Goal: Information Seeking & Learning: Learn about a topic

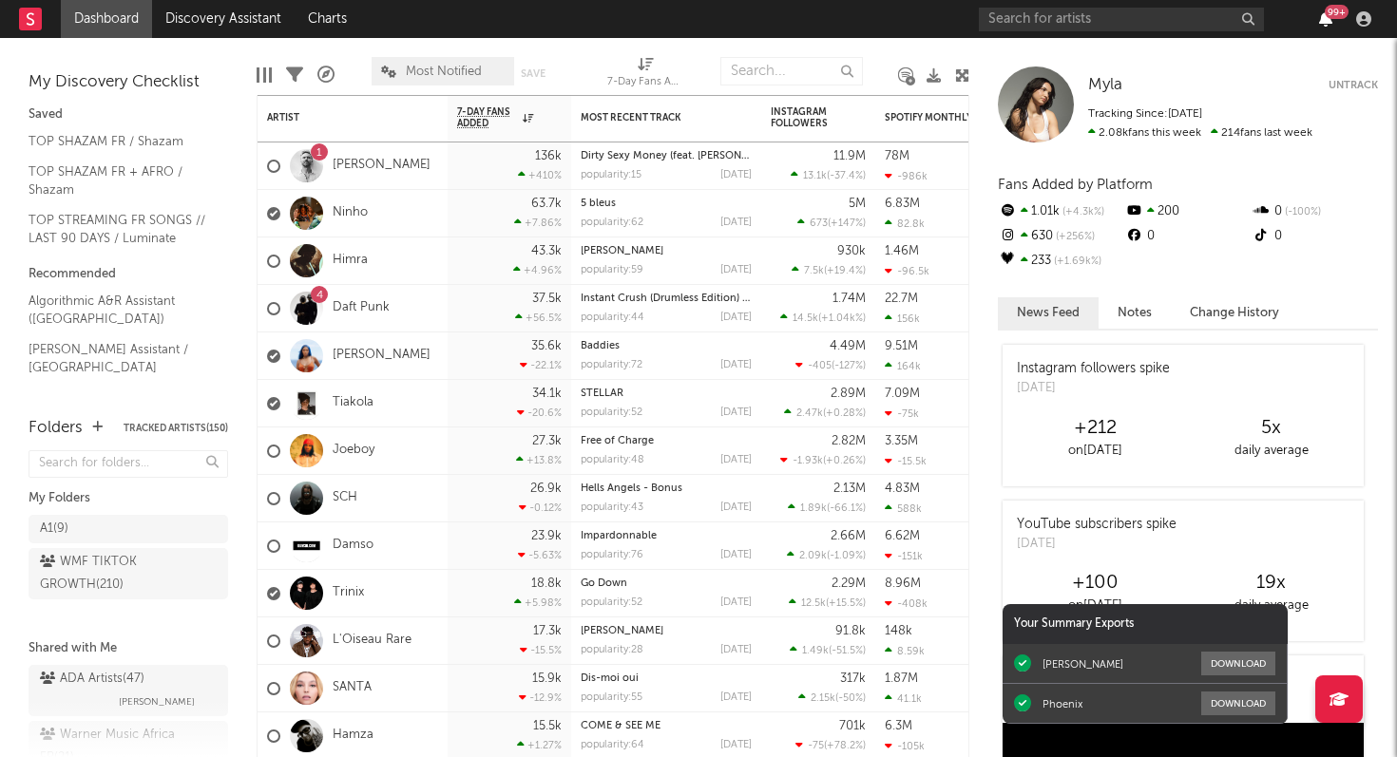
click at [1325, 18] on icon "button" at bounding box center [1325, 18] width 13 height 15
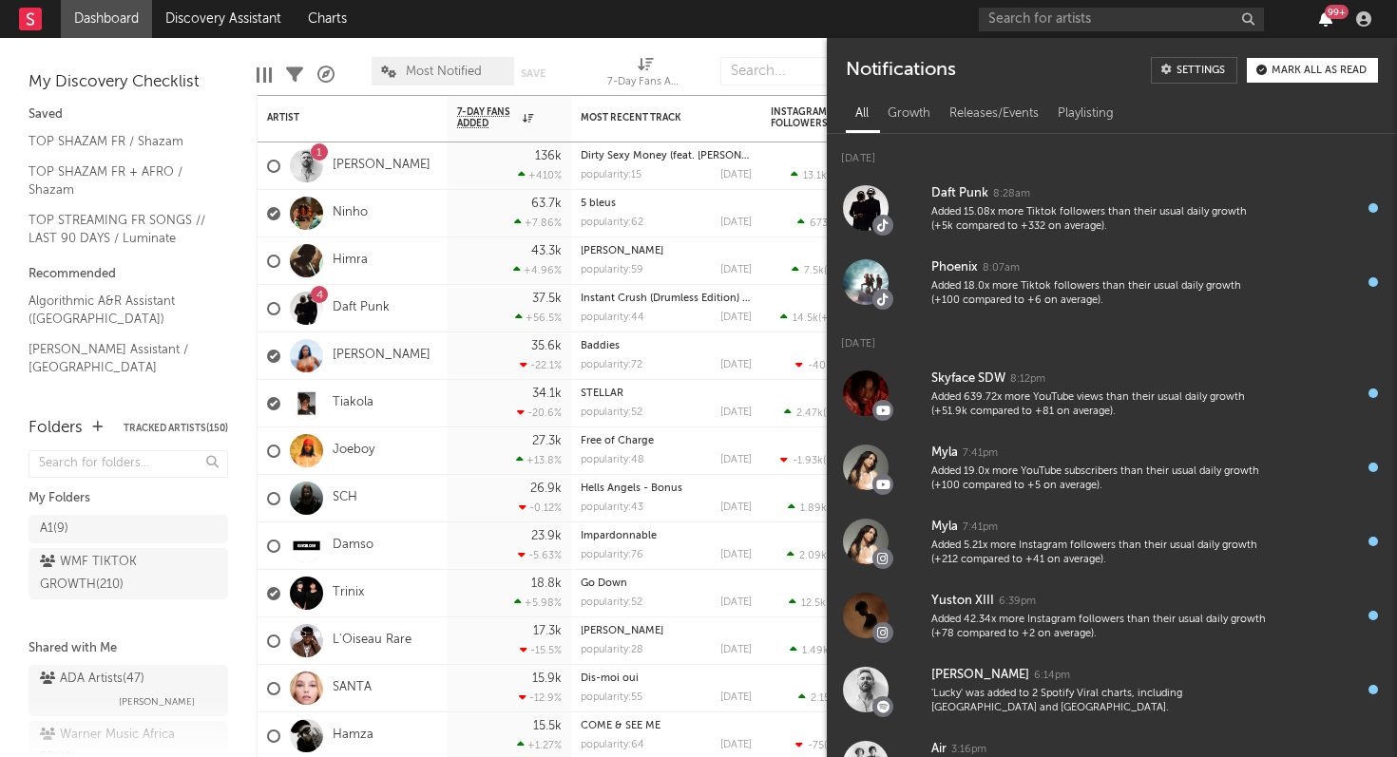
click at [1324, 19] on icon "button" at bounding box center [1325, 18] width 13 height 15
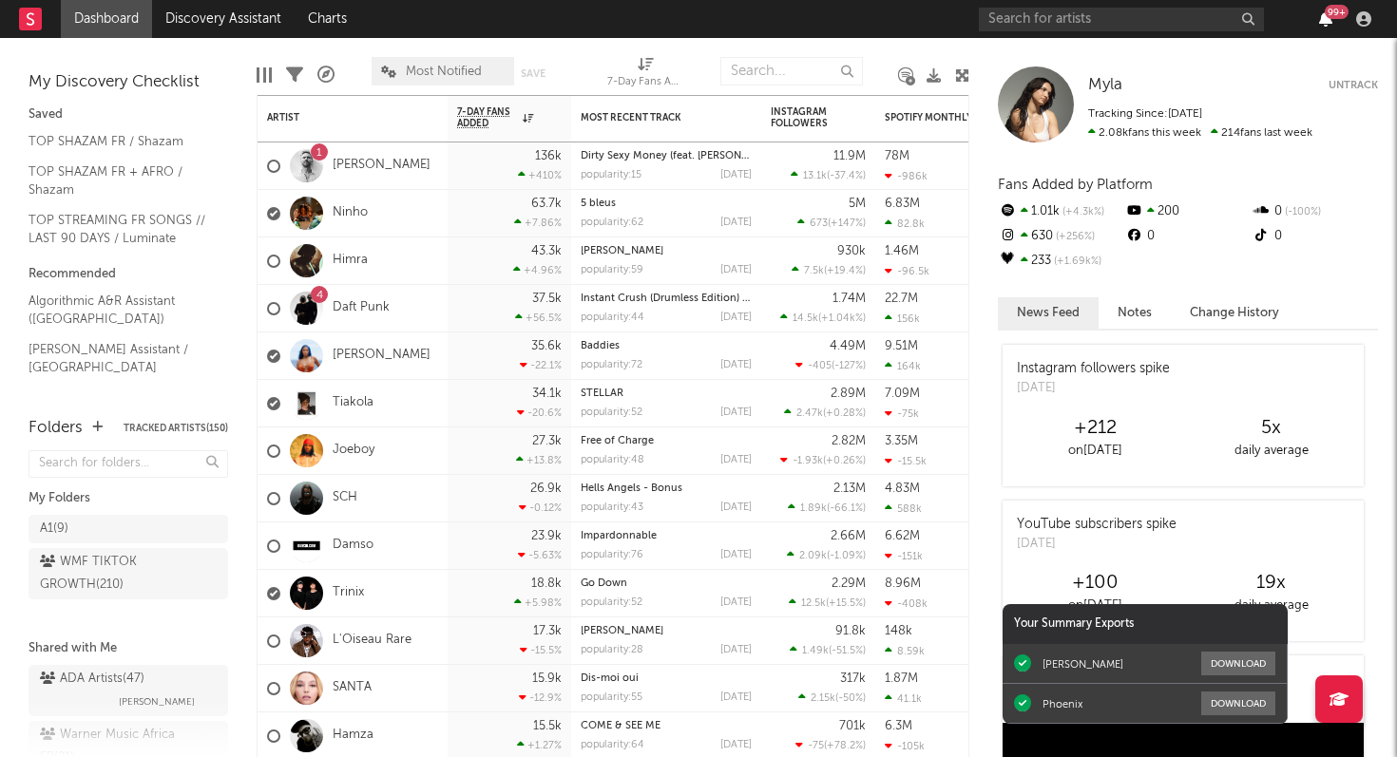
click at [1324, 19] on icon "button" at bounding box center [1325, 18] width 13 height 15
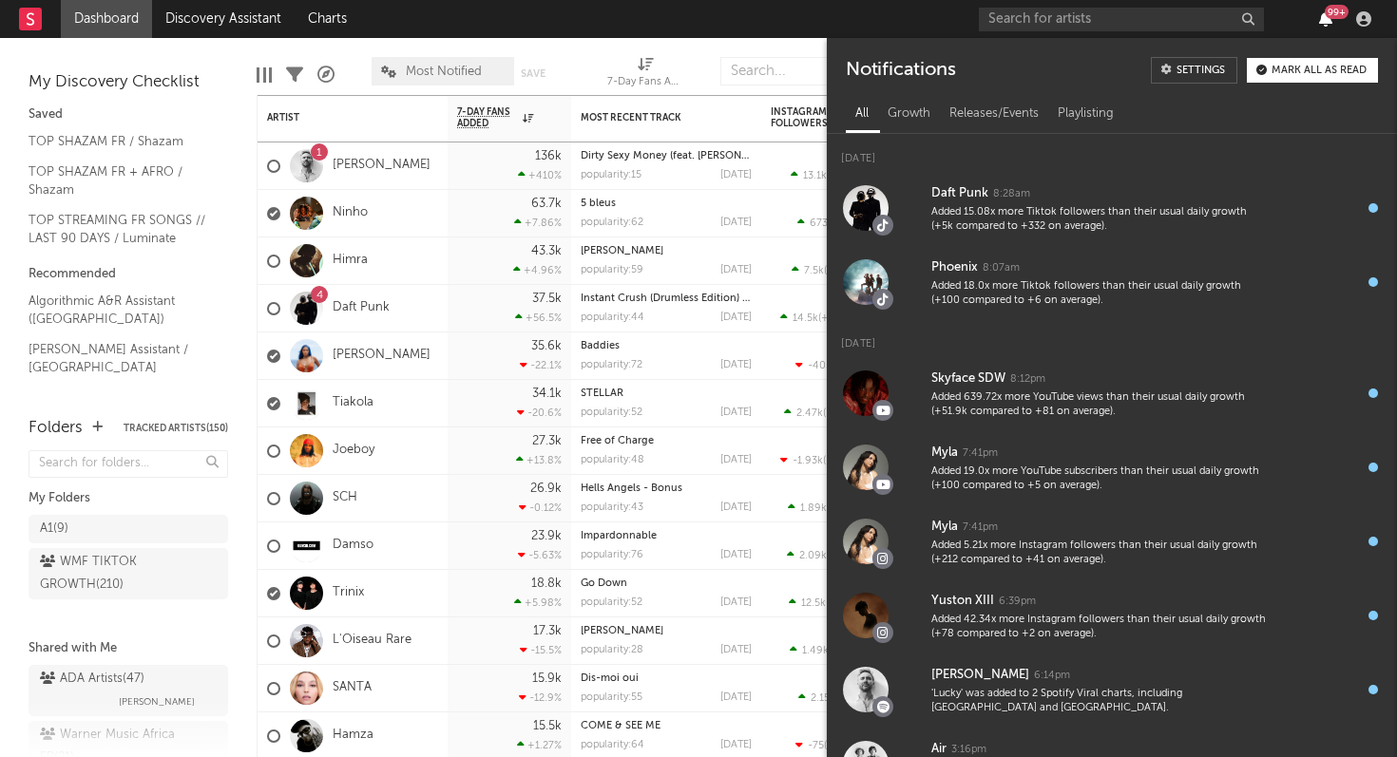
click at [1324, 19] on icon "button" at bounding box center [1325, 18] width 13 height 15
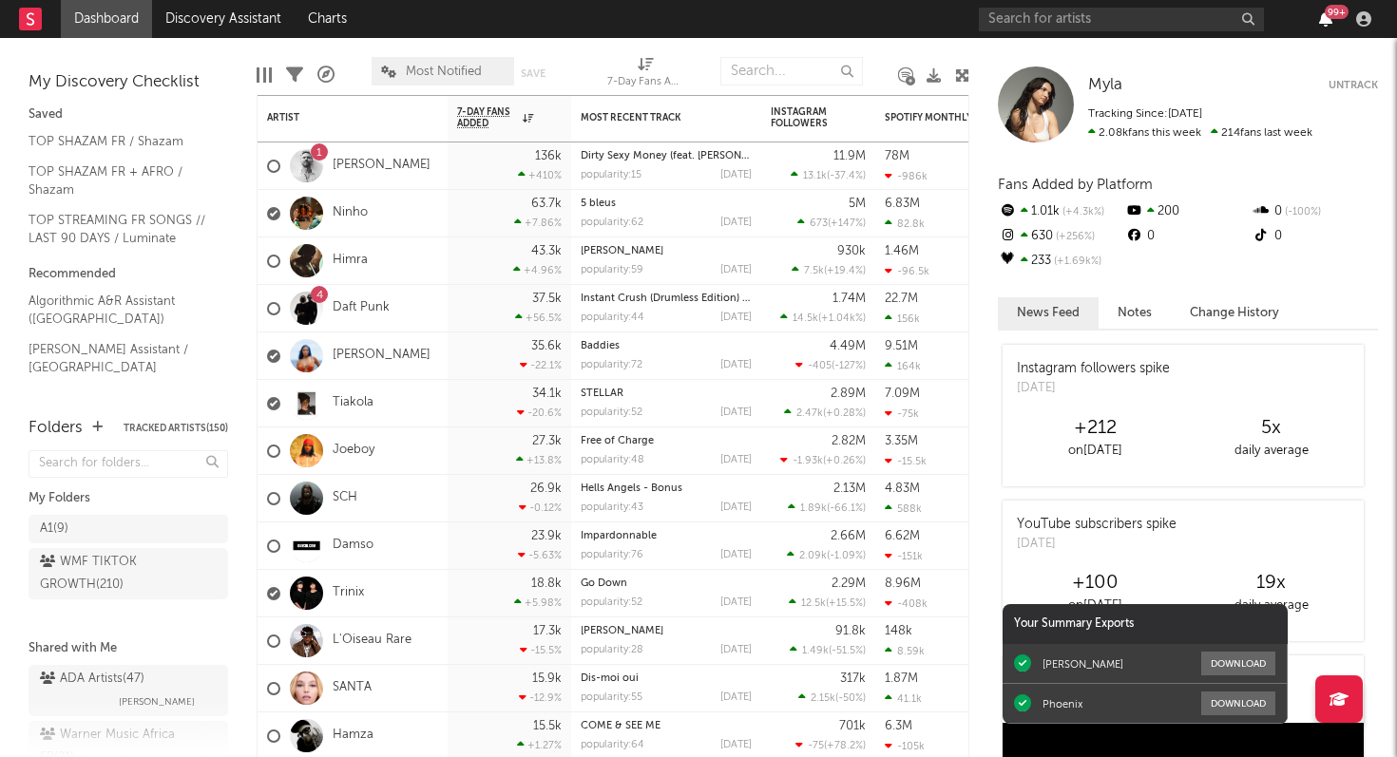
click at [1324, 19] on icon "button" at bounding box center [1325, 18] width 13 height 15
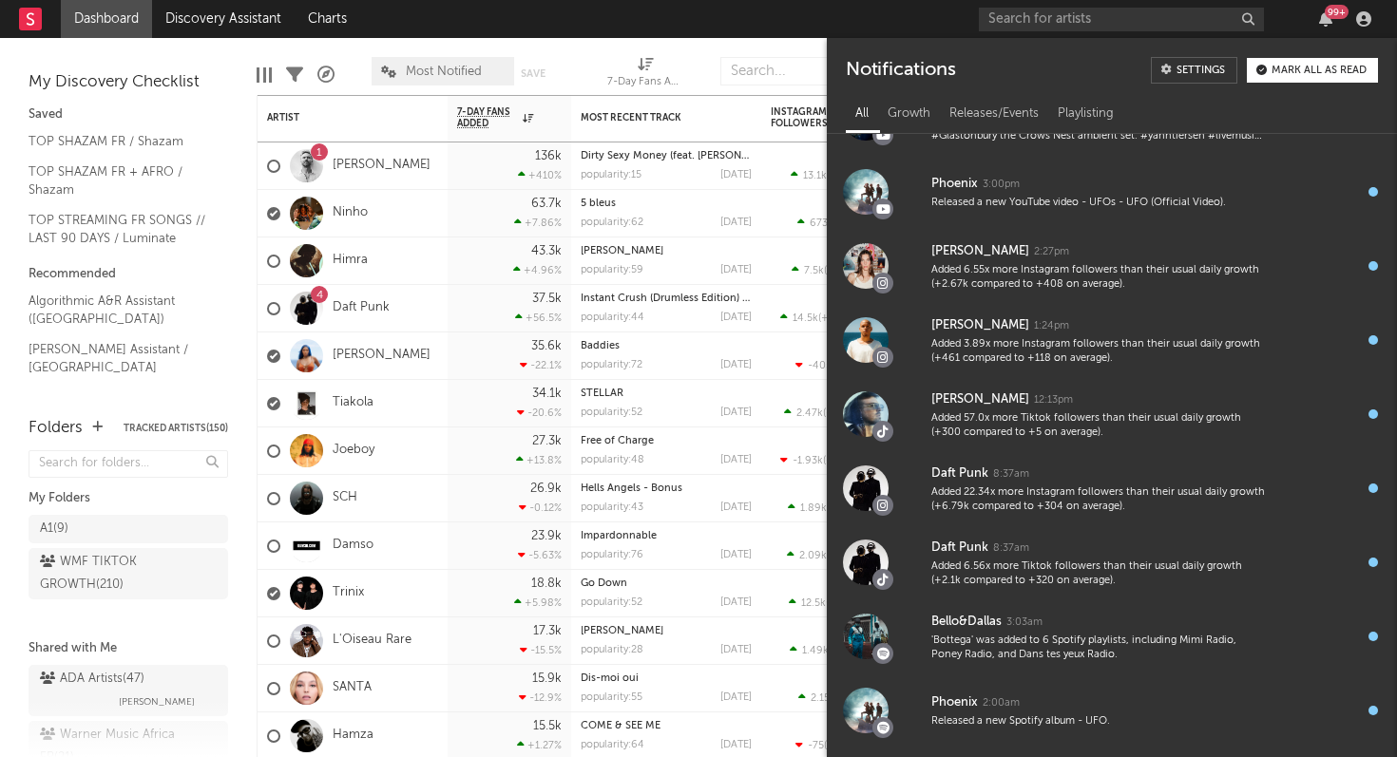
scroll to position [728, 0]
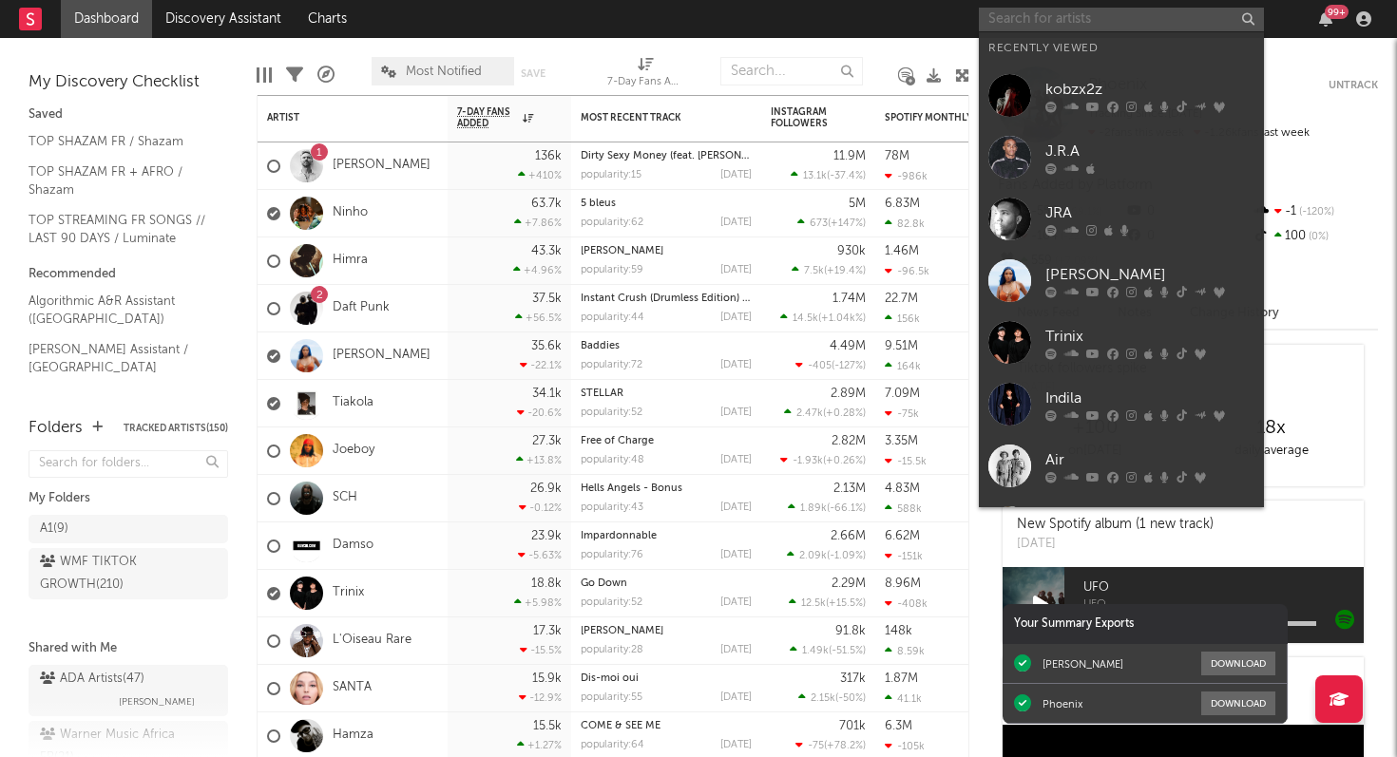
click at [1029, 12] on input "text" at bounding box center [1121, 20] width 285 height 24
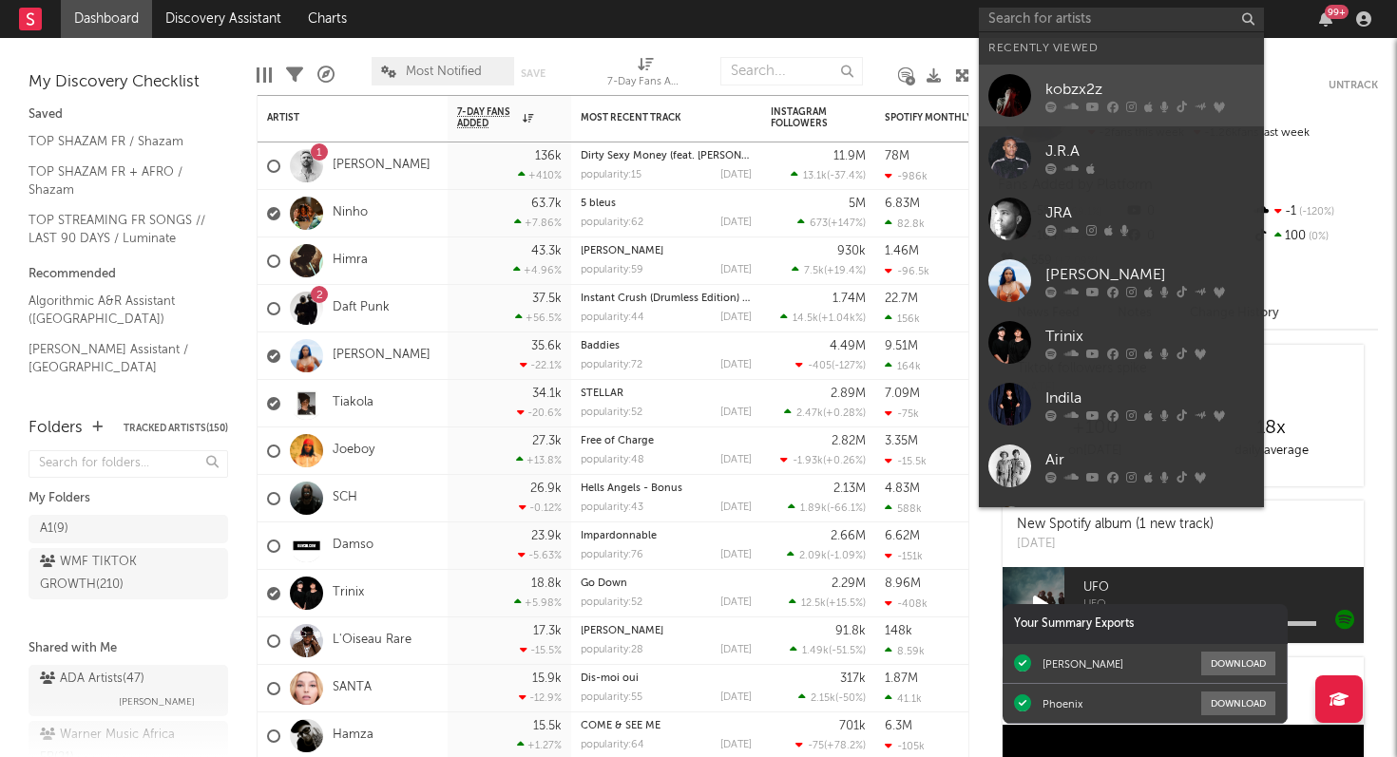
click at [1079, 92] on div "kobzx2z" at bounding box center [1149, 89] width 209 height 23
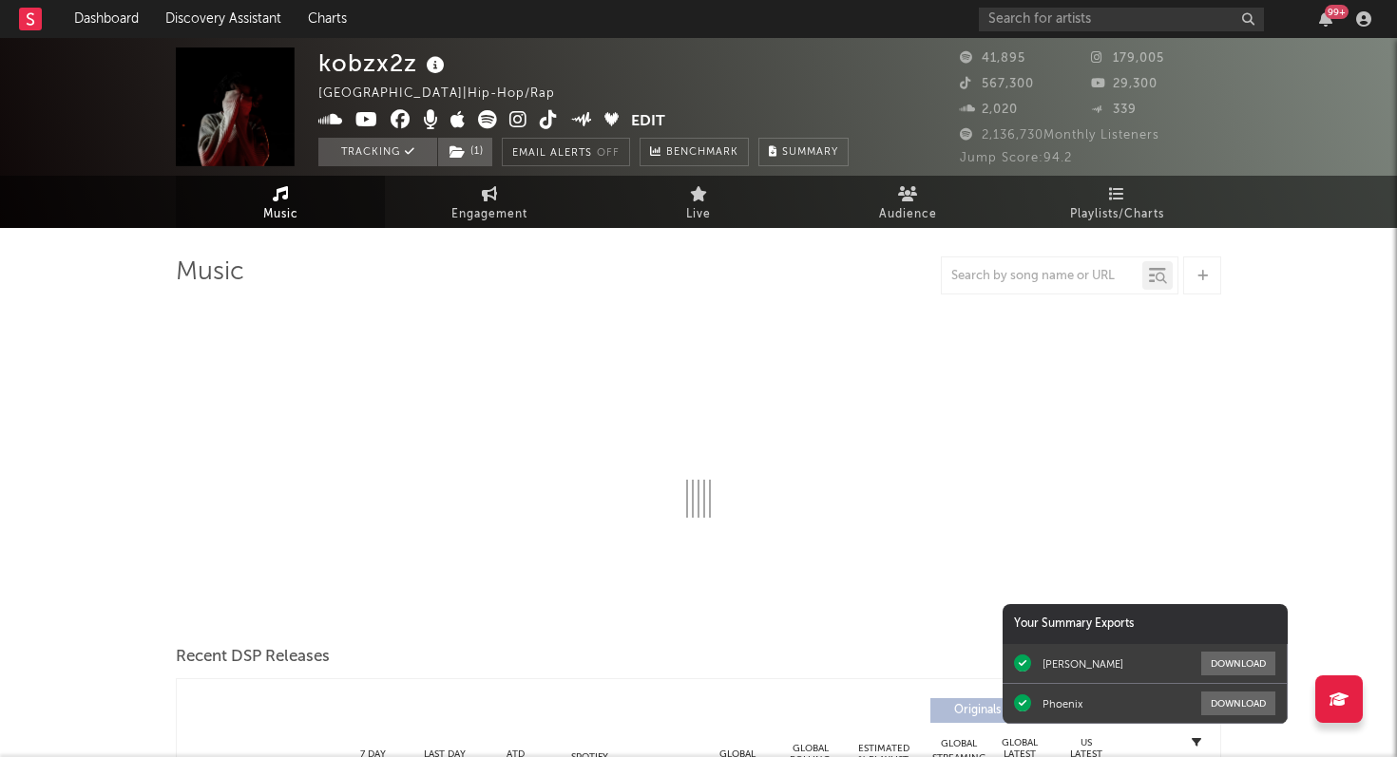
select select "6m"
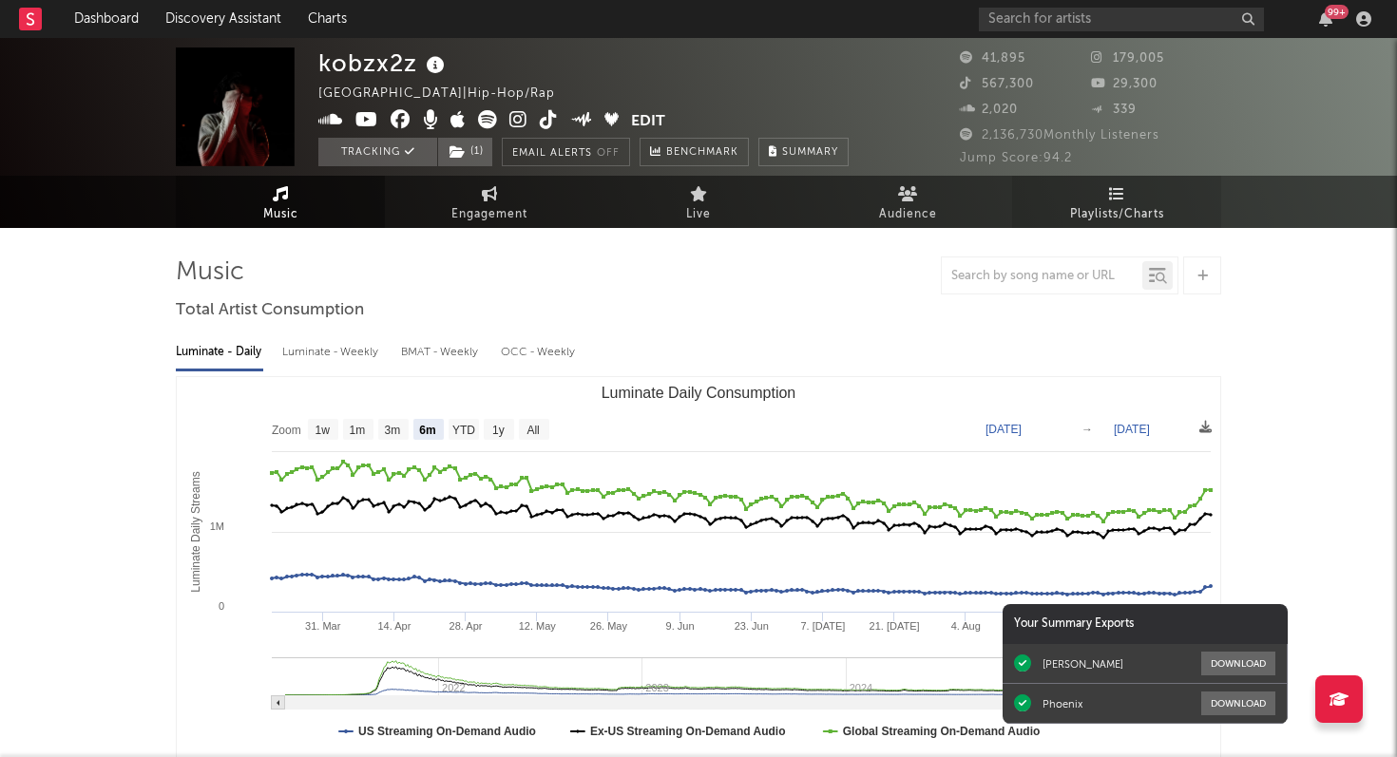
click at [1115, 200] on icon at bounding box center [1117, 193] width 16 height 15
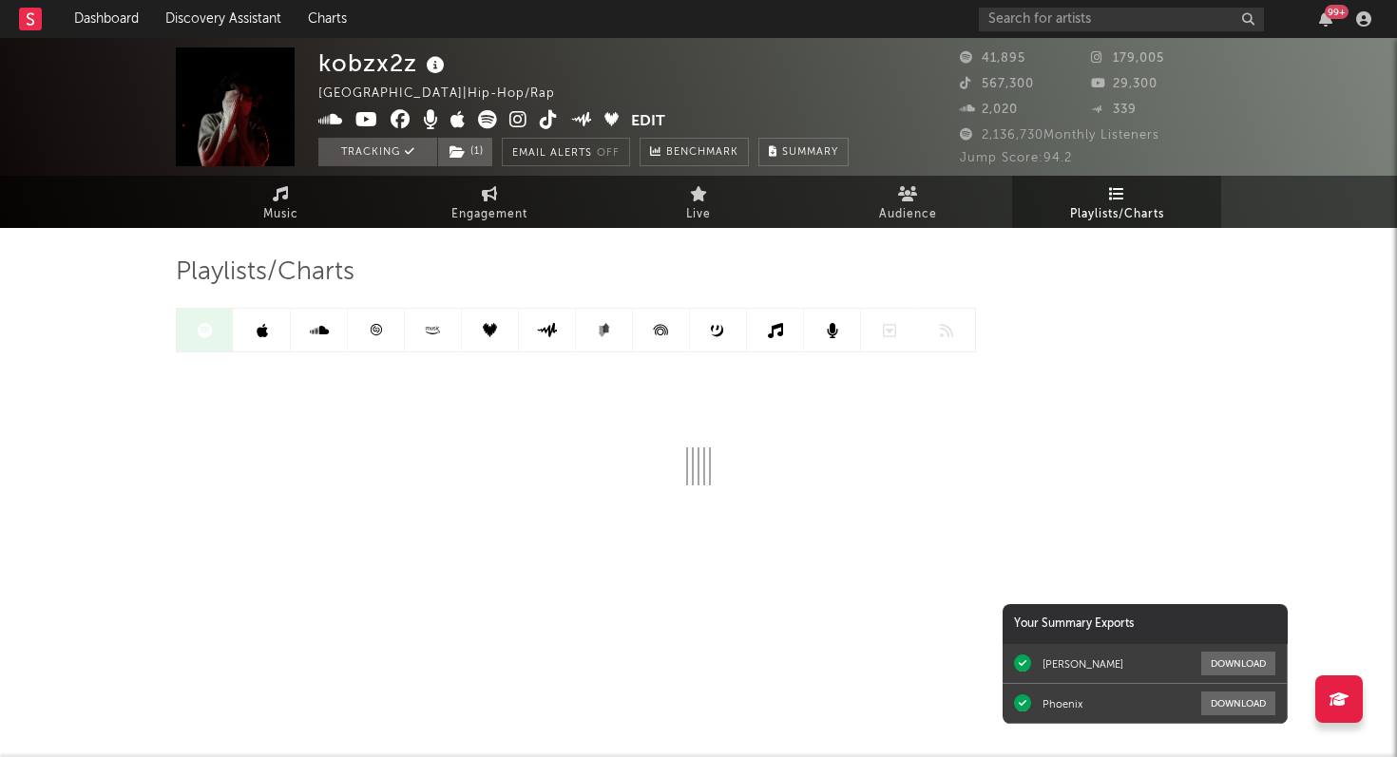
click at [374, 334] on icon at bounding box center [376, 330] width 14 height 14
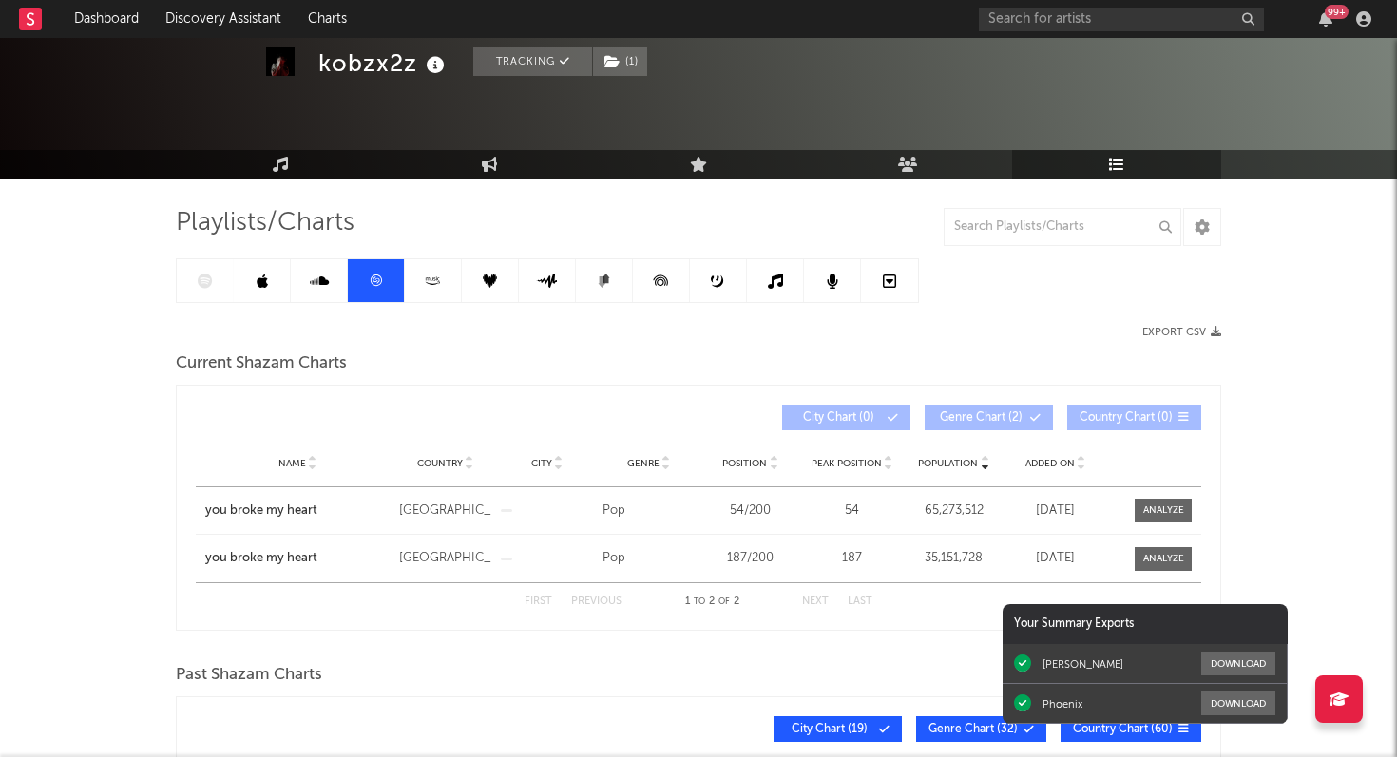
scroll to position [40, 0]
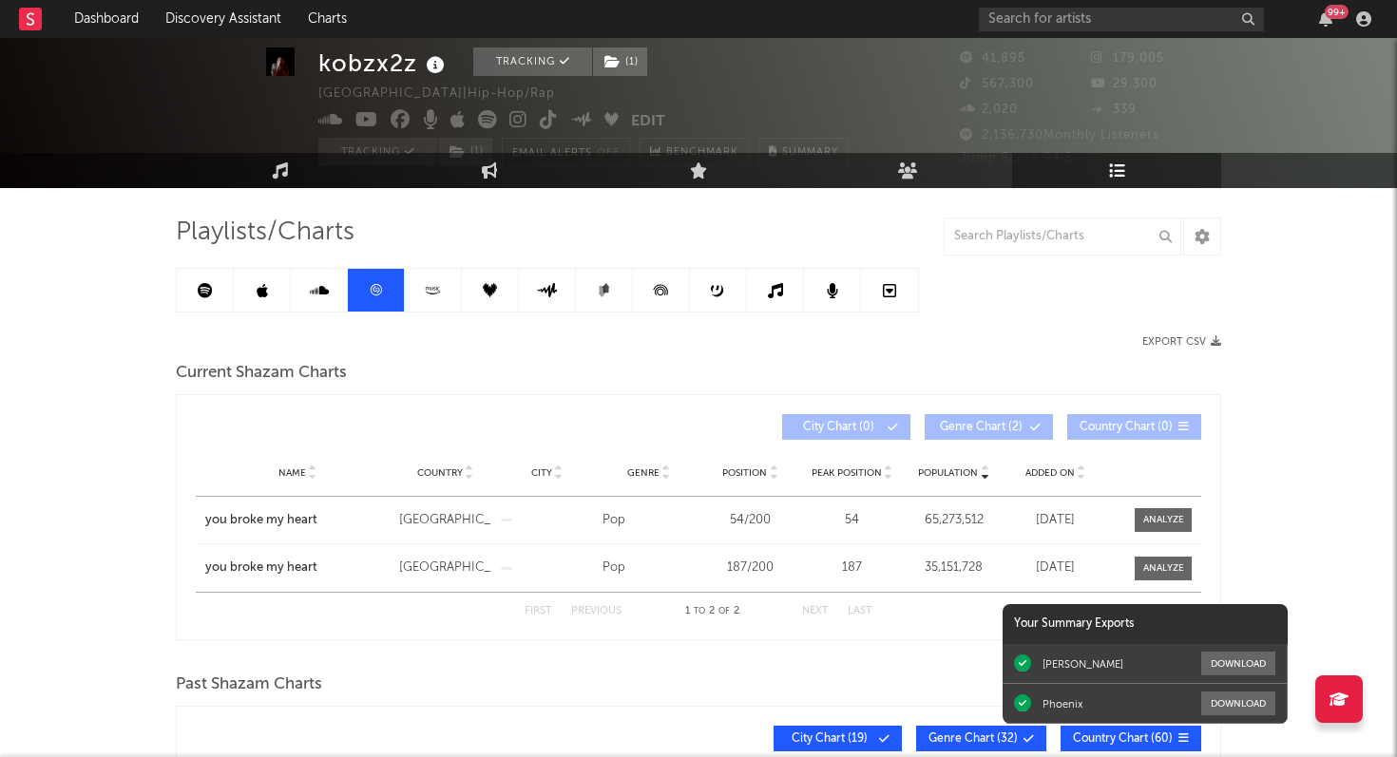
click at [212, 297] on link at bounding box center [205, 290] width 57 height 43
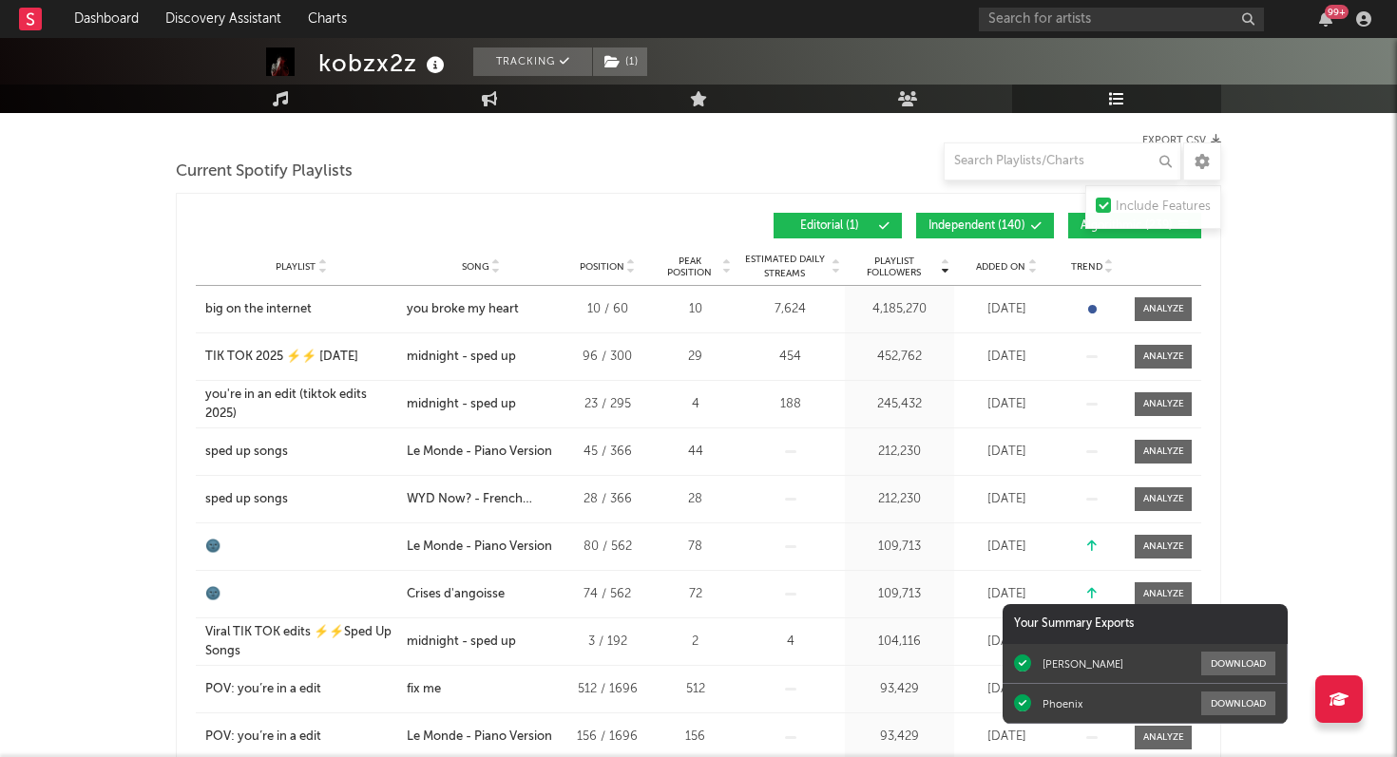
scroll to position [223, 0]
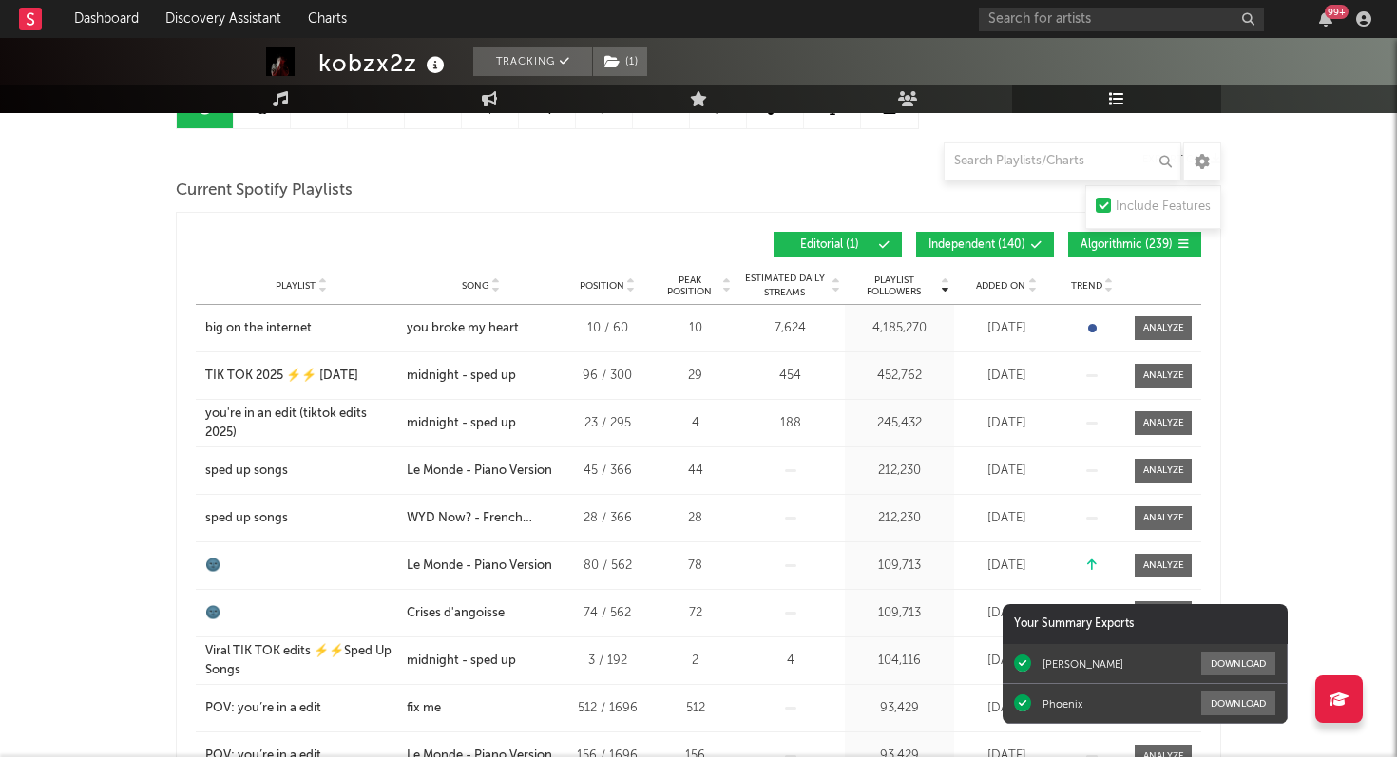
click at [990, 289] on span "Added On" at bounding box center [1000, 285] width 49 height 11
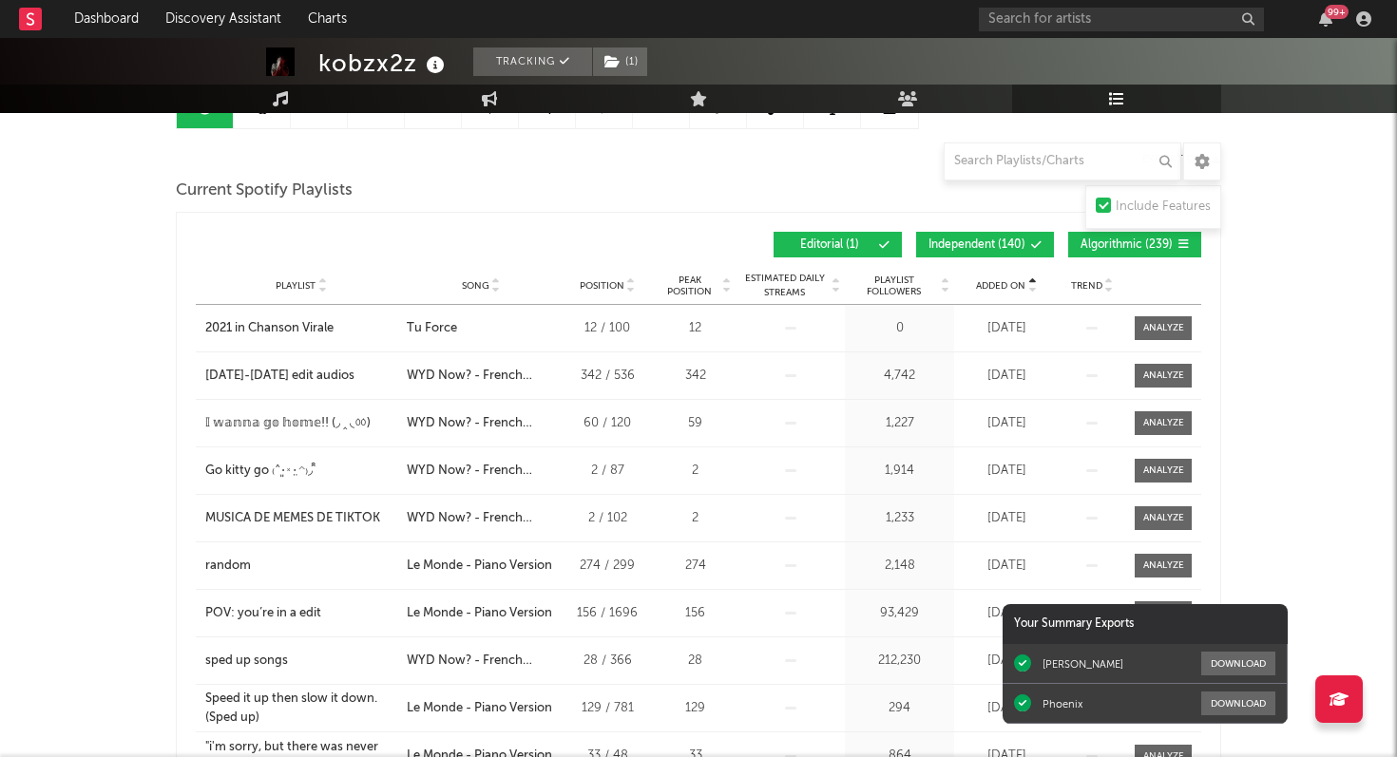
click at [990, 289] on span "Added On" at bounding box center [1000, 285] width 49 height 11
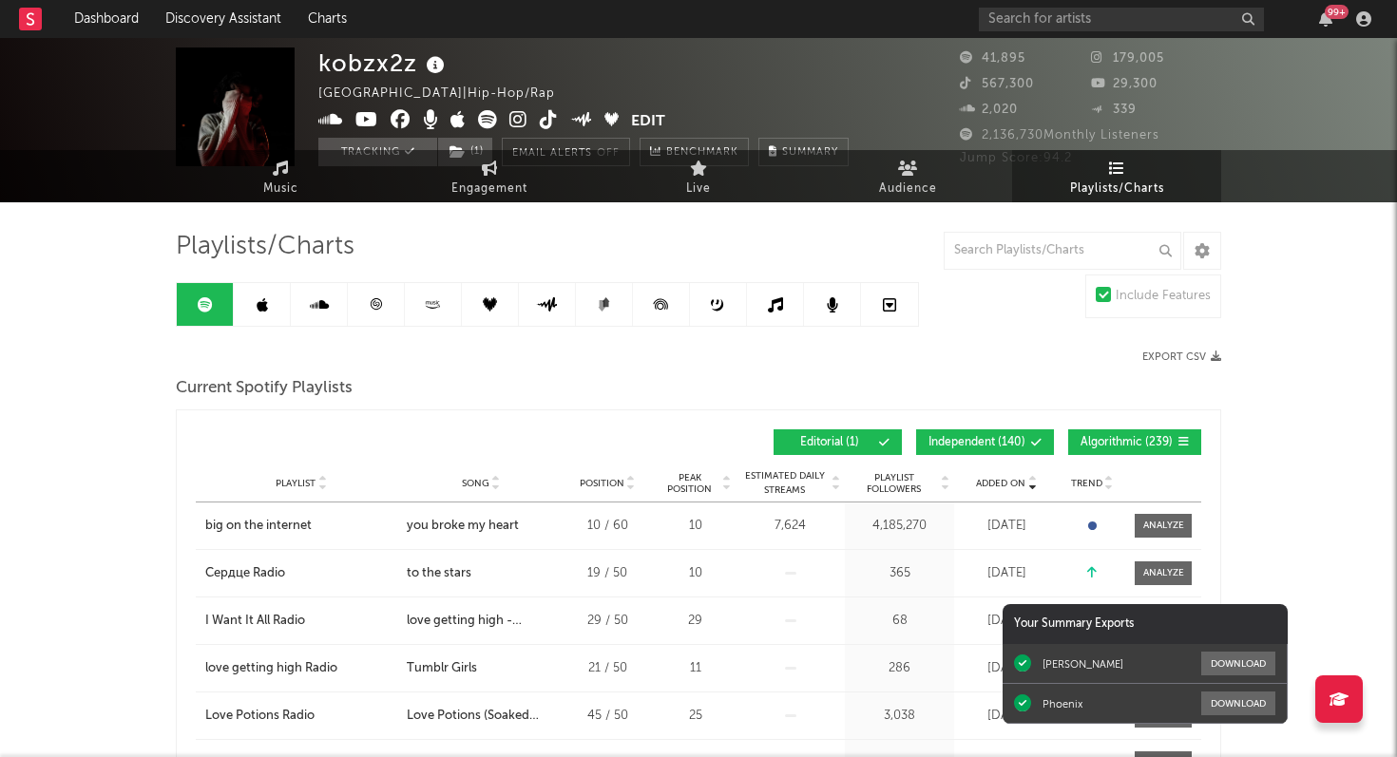
scroll to position [0, 0]
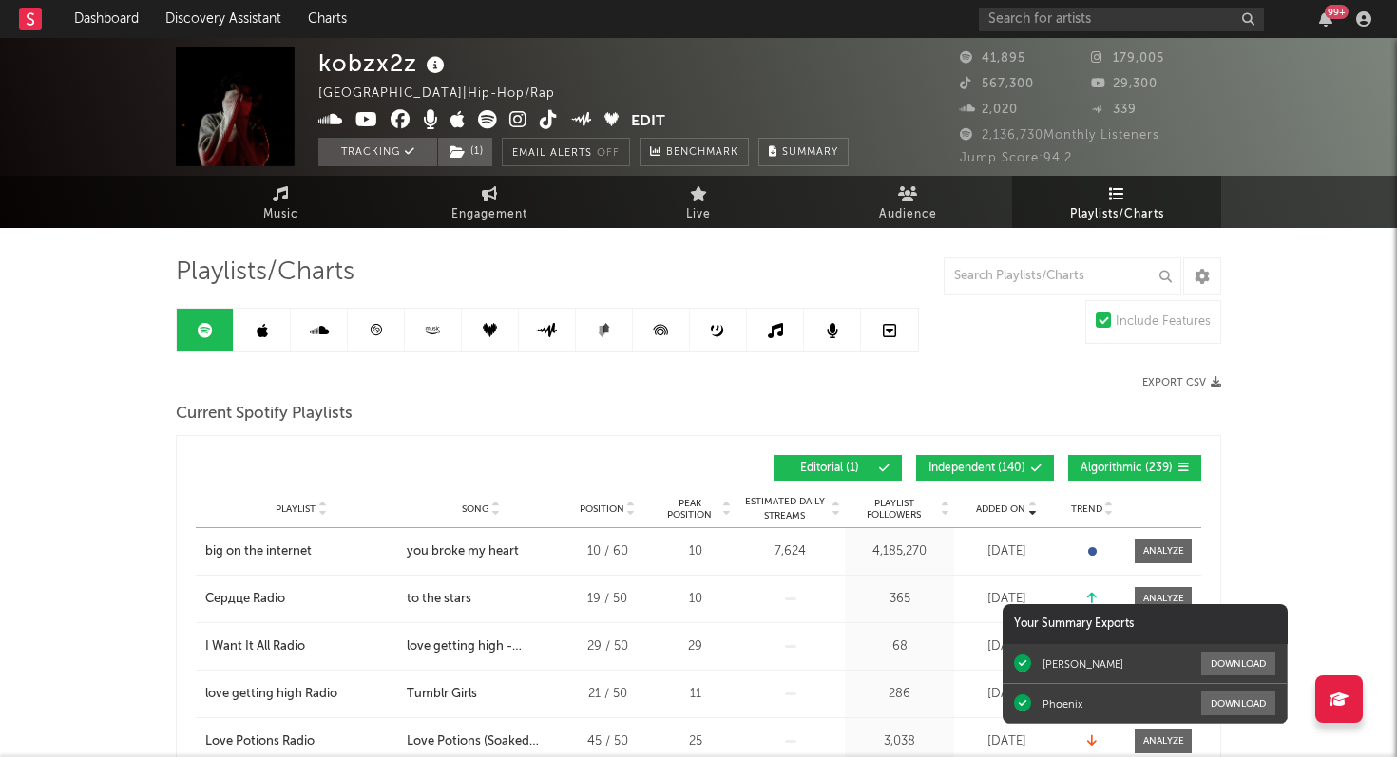
click at [374, 334] on icon at bounding box center [376, 330] width 14 height 14
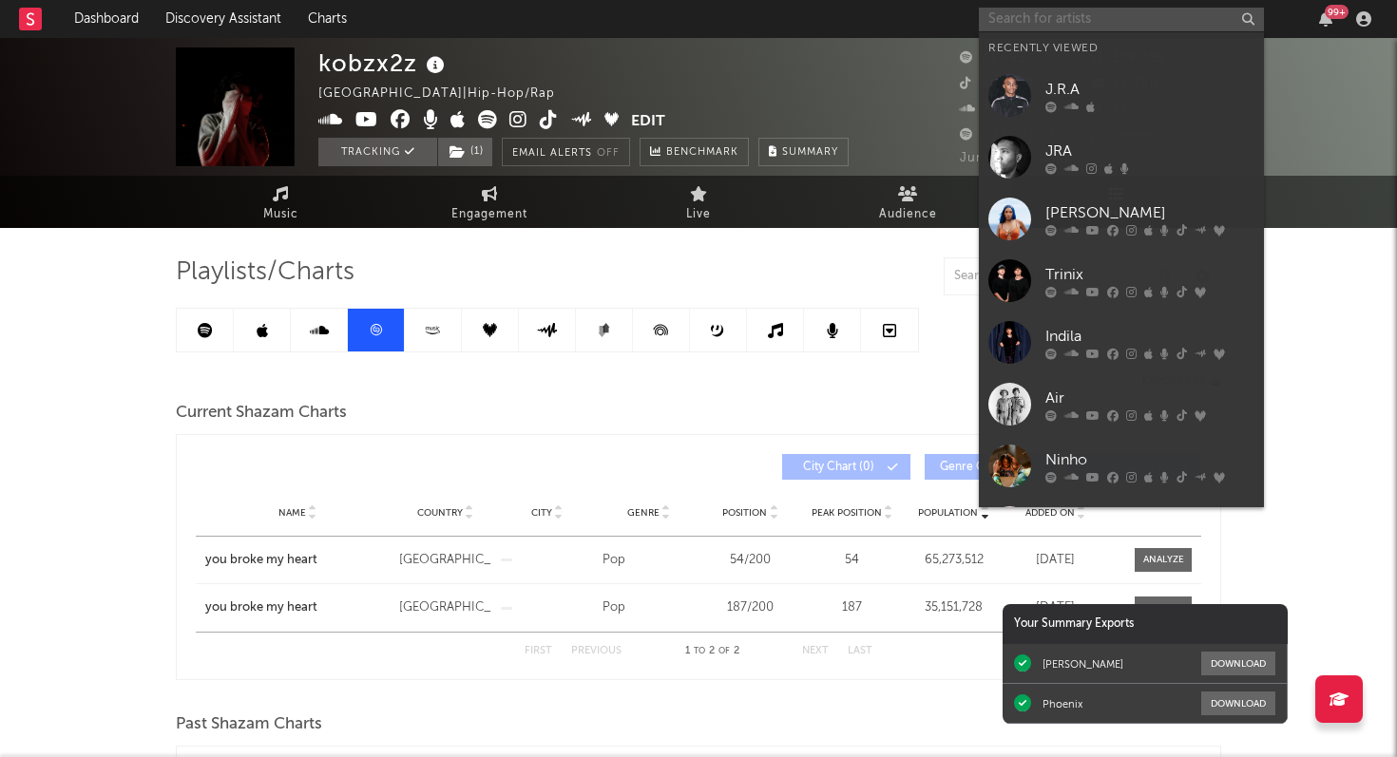
click at [1019, 29] on input "text" at bounding box center [1121, 20] width 285 height 24
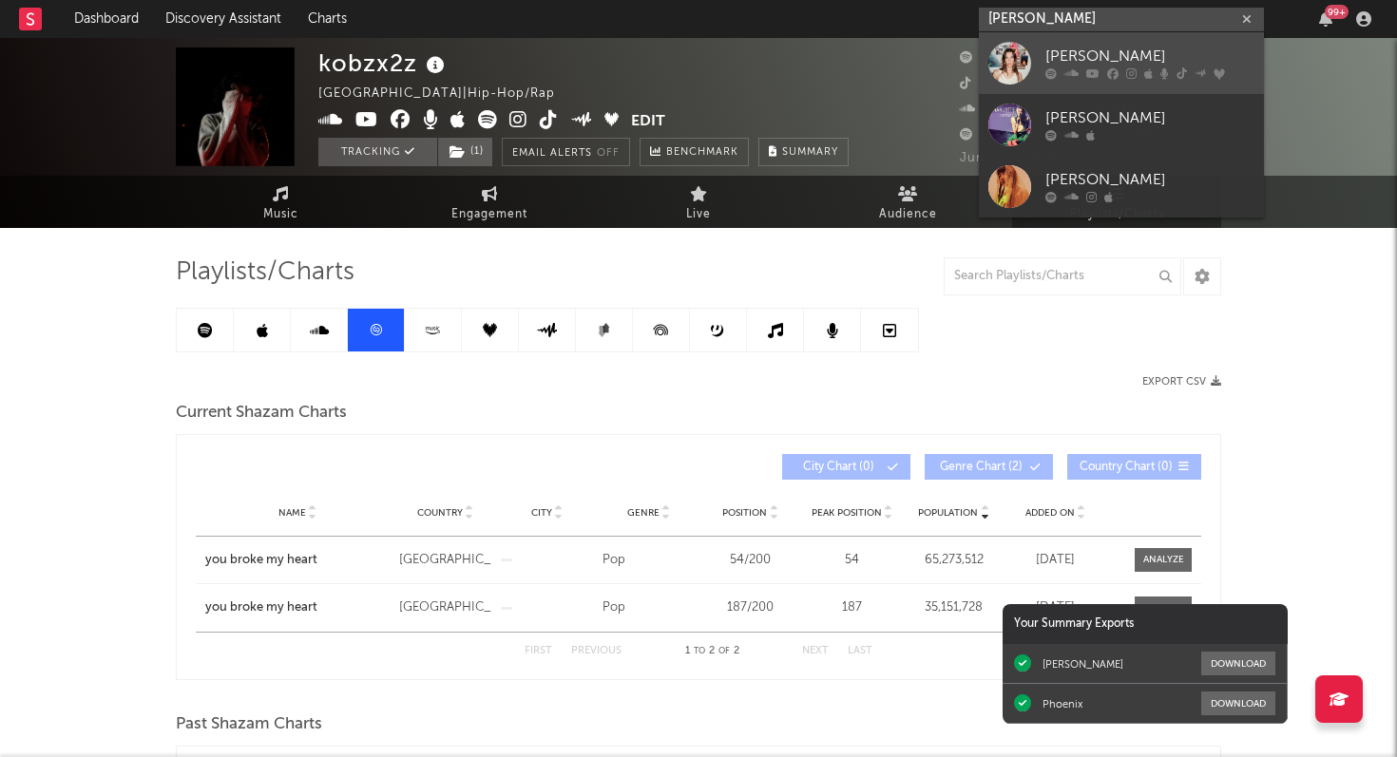
type input "[PERSON_NAME]"
click at [1054, 69] on icon at bounding box center [1050, 73] width 11 height 11
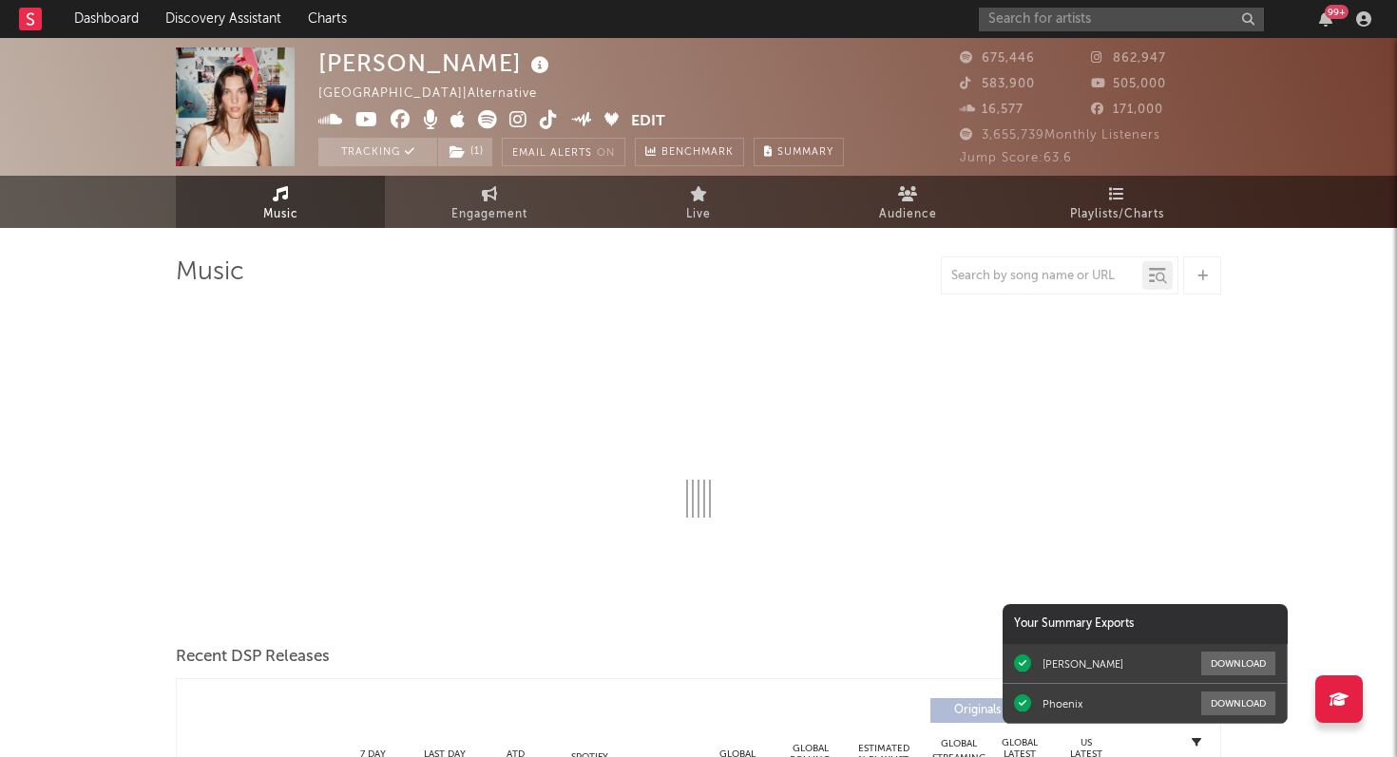
select select "6m"
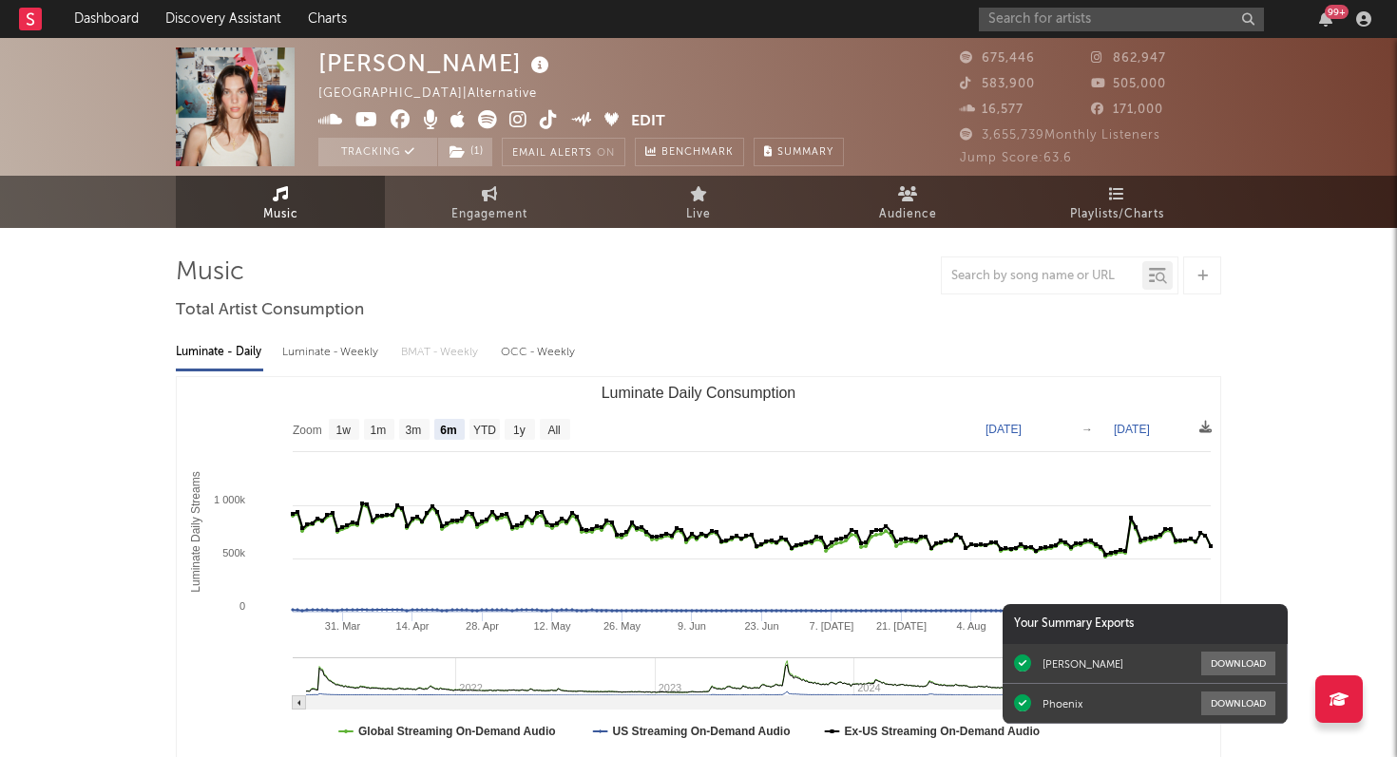
select select "6m"
click at [1098, 207] on span "Playlists/Charts" at bounding box center [1117, 214] width 94 height 23
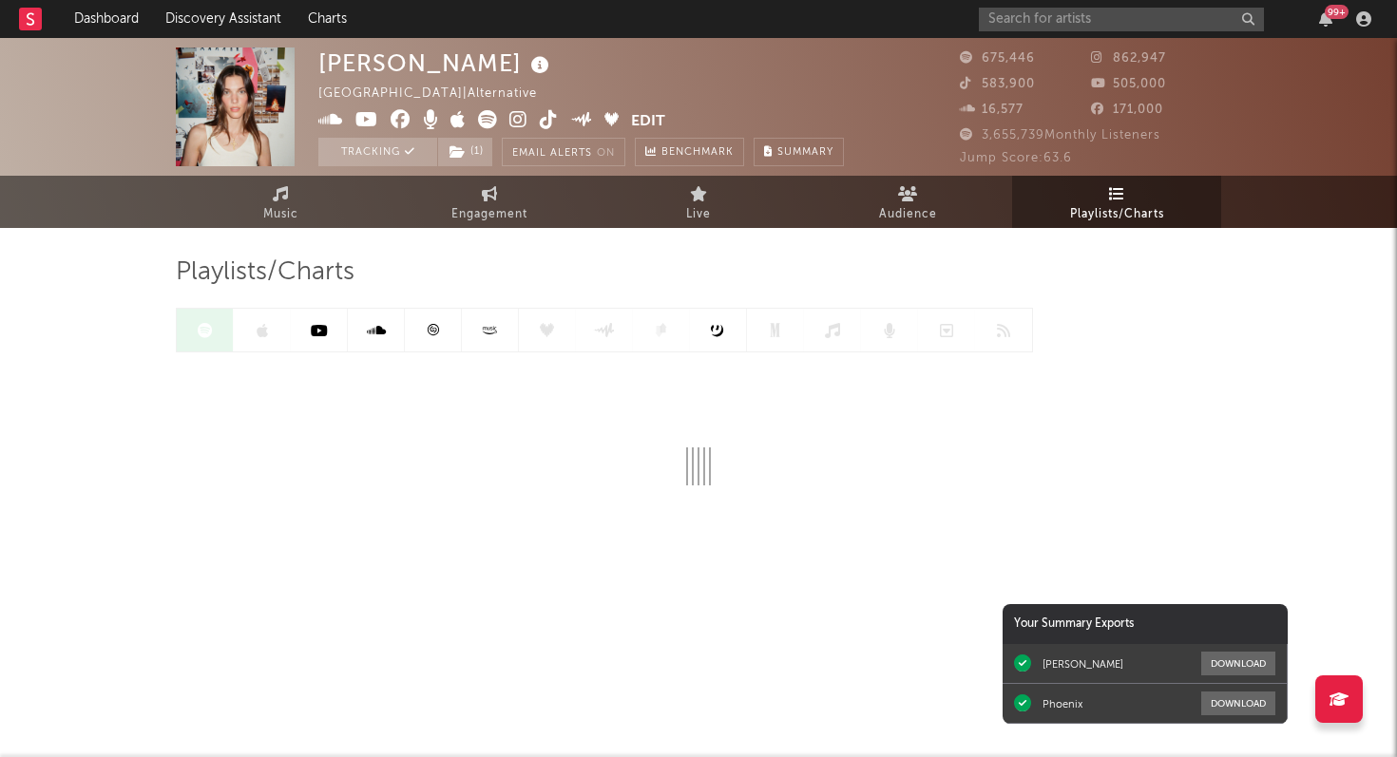
click at [433, 335] on icon at bounding box center [433, 329] width 11 height 11
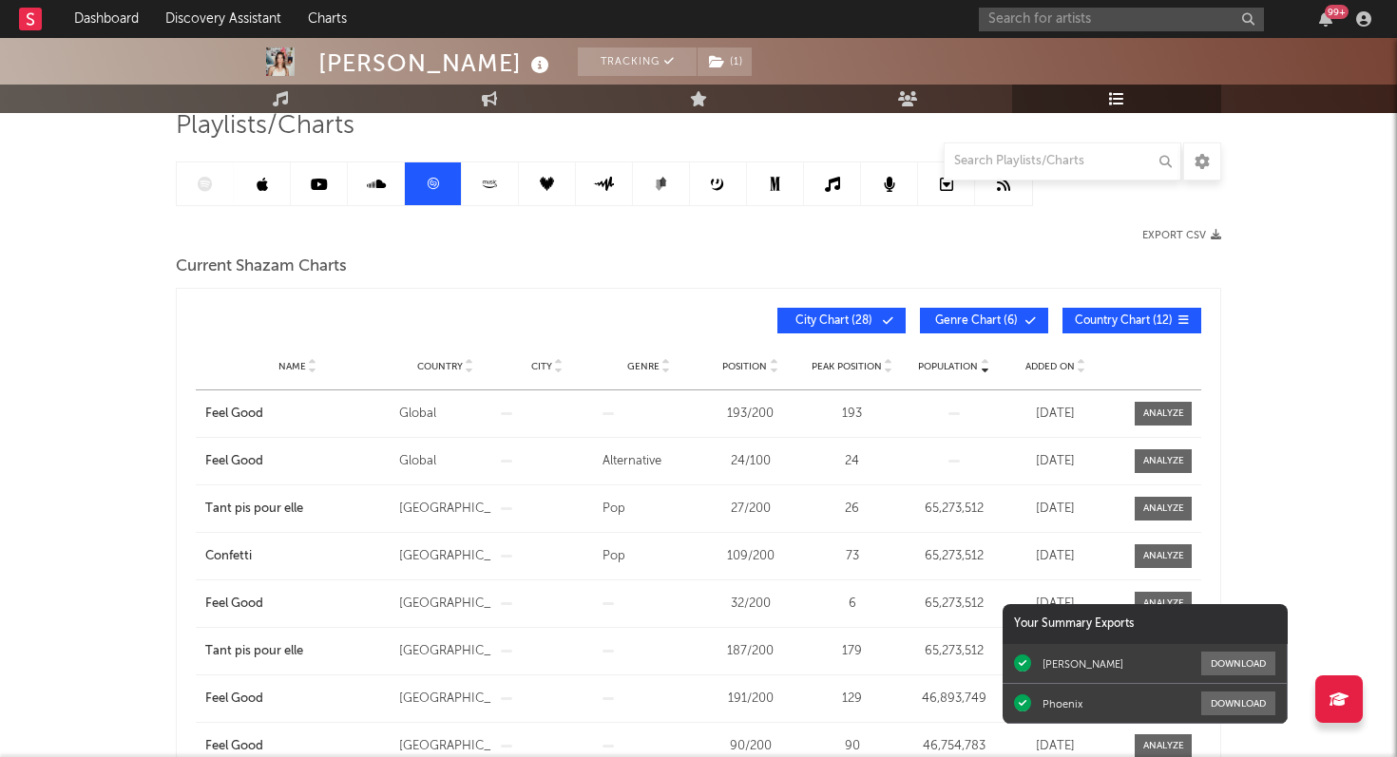
scroll to position [151, 0]
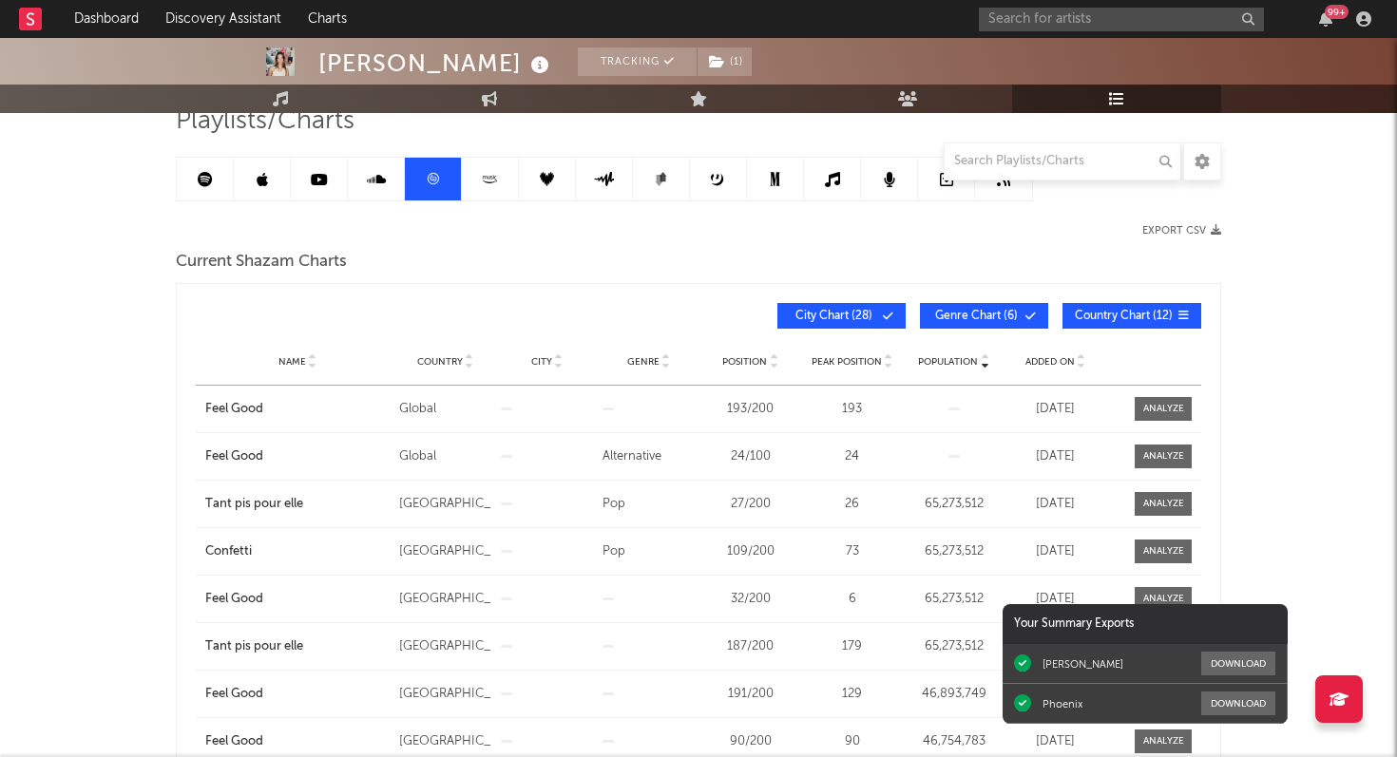
click at [1057, 357] on span "Added On" at bounding box center [1049, 361] width 49 height 11
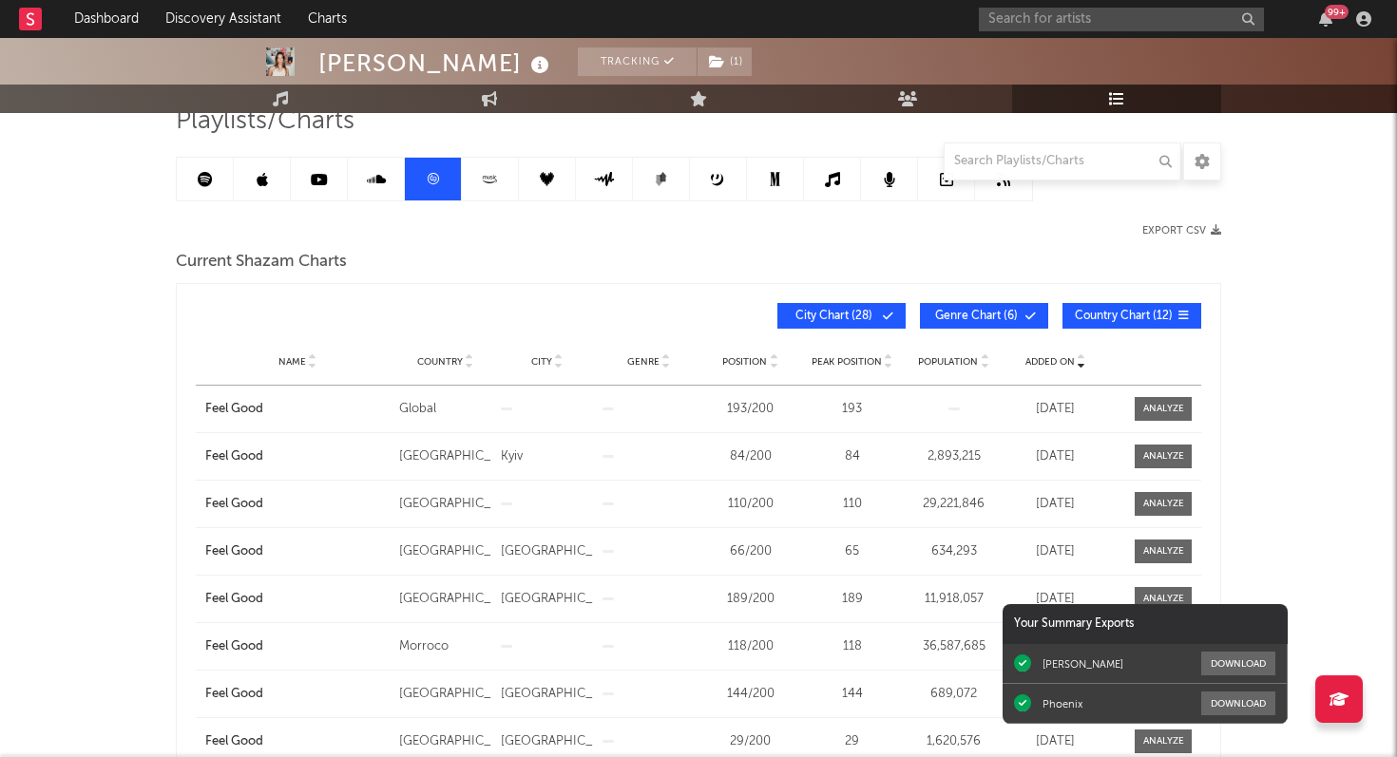
click at [1057, 357] on span "Added On" at bounding box center [1049, 361] width 49 height 11
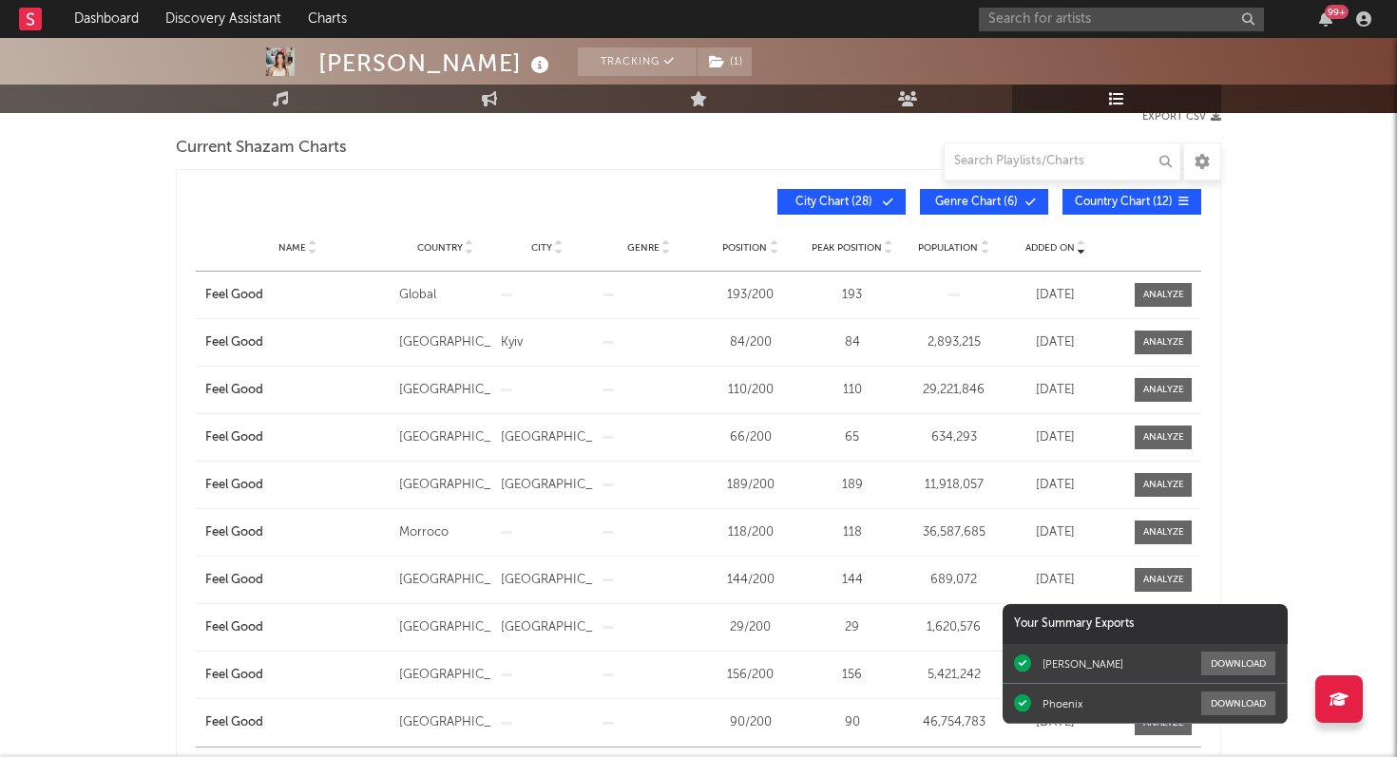
scroll to position [267, 0]
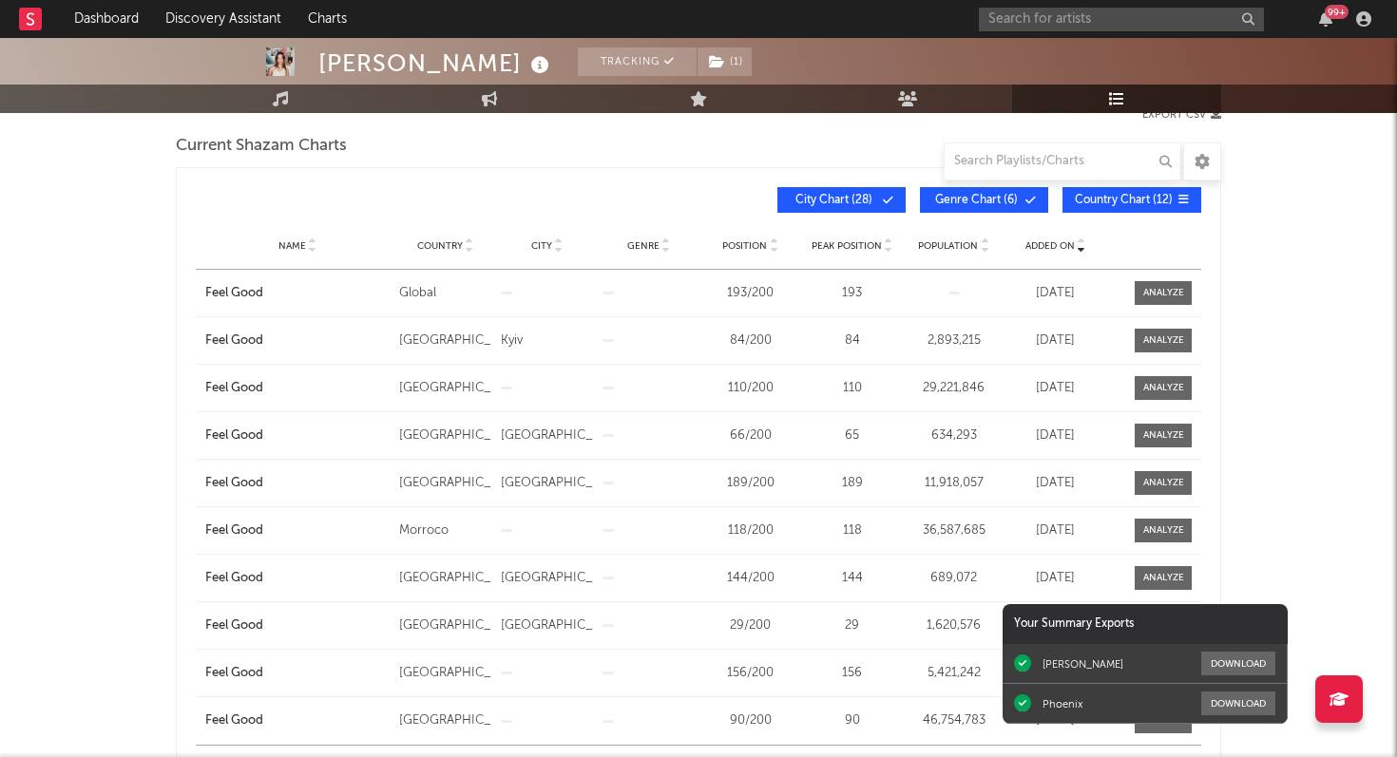
click at [882, 210] on button "City Chart ( 28 )" at bounding box center [841, 200] width 128 height 26
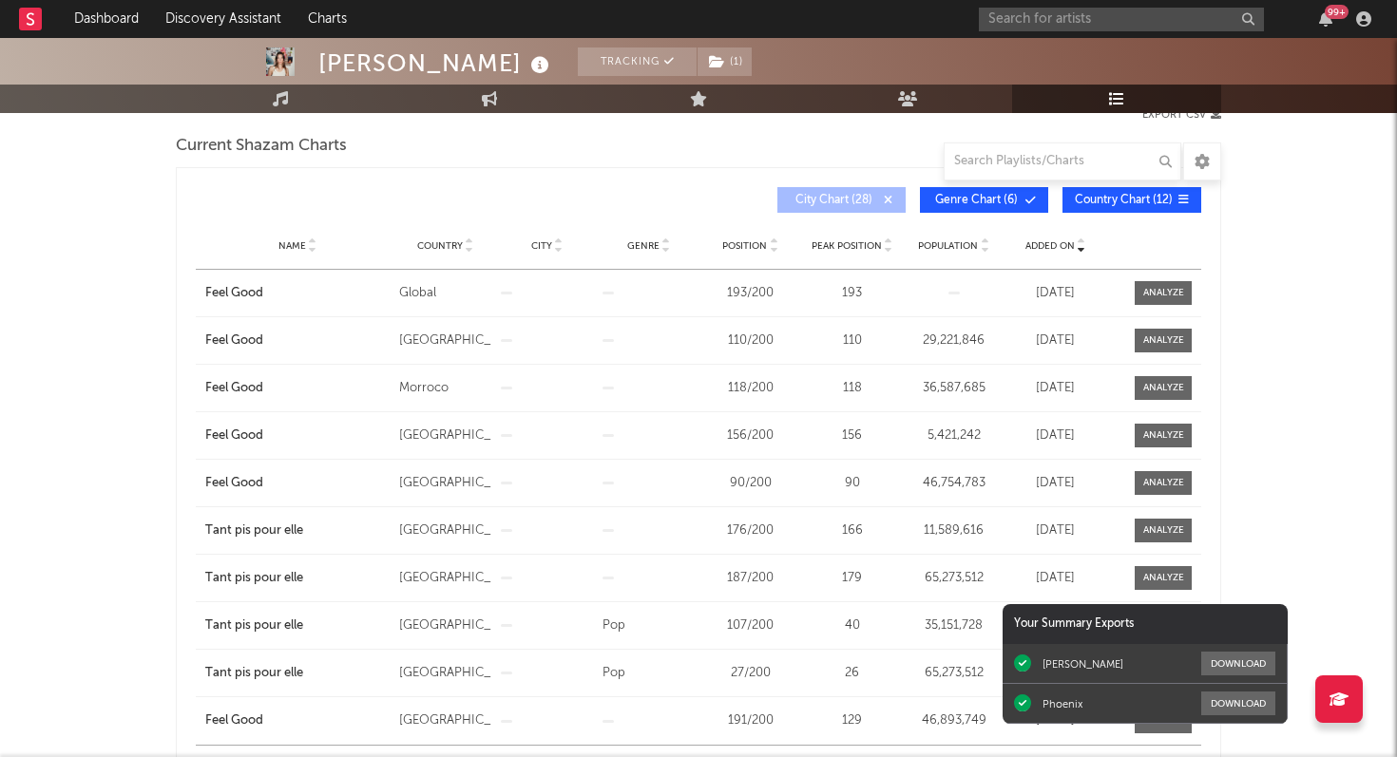
click at [965, 198] on span "Genre Chart ( 6 )" at bounding box center [975, 200] width 87 height 11
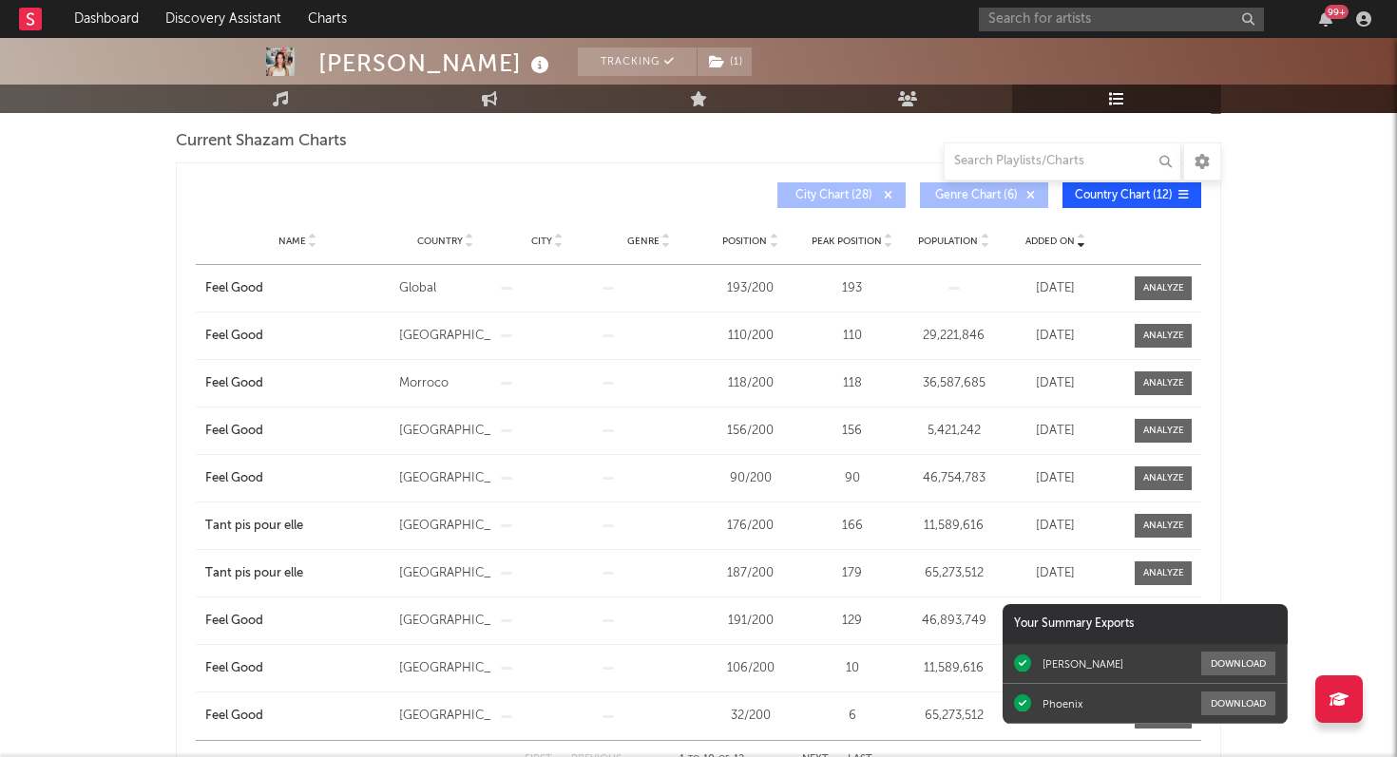
scroll to position [268, 0]
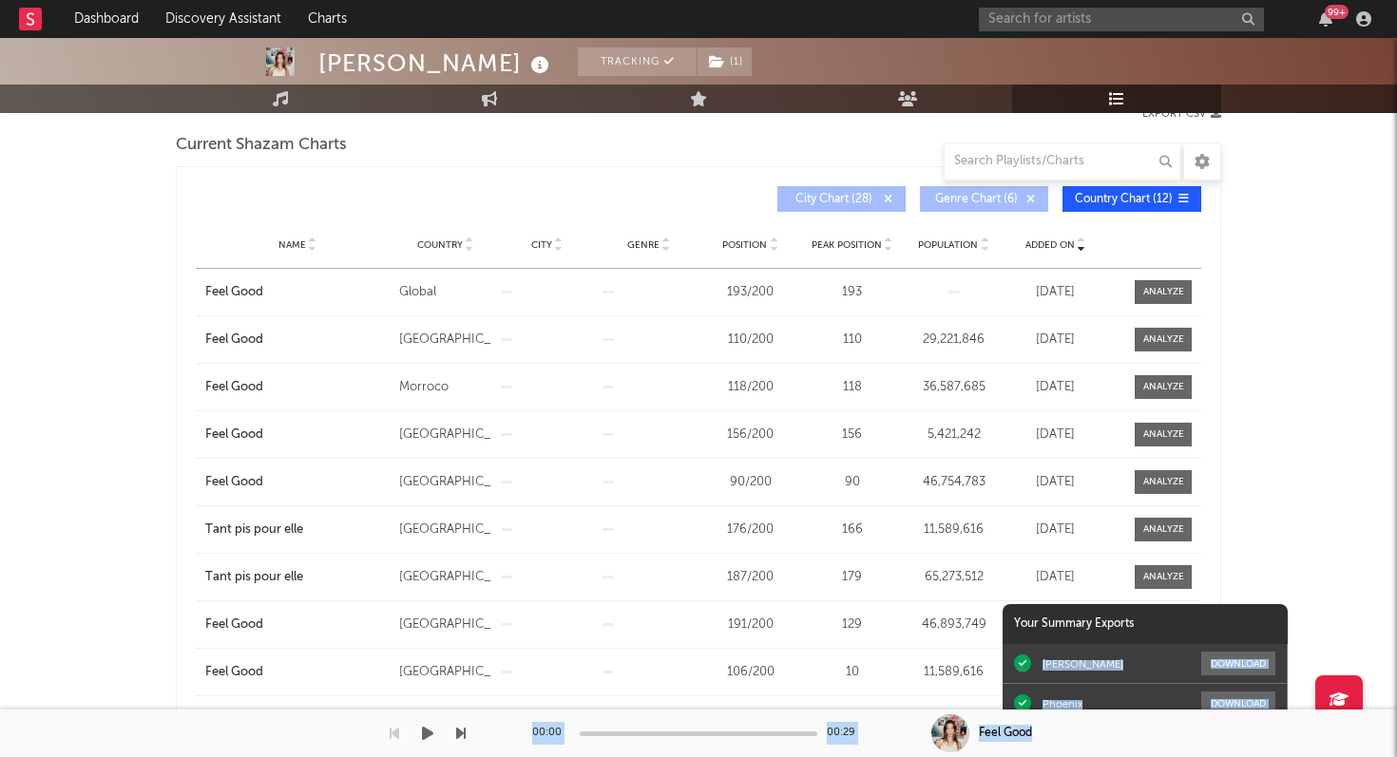
drag, startPoint x: 1214, startPoint y: 629, endPoint x: 1314, endPoint y: 757, distance: 162.4
click at [1314, 757] on div "Dashboard Discovery Assistant Charts 99 + Notifications Settings Mark all as re…" at bounding box center [698, 684] width 1397 height 1829
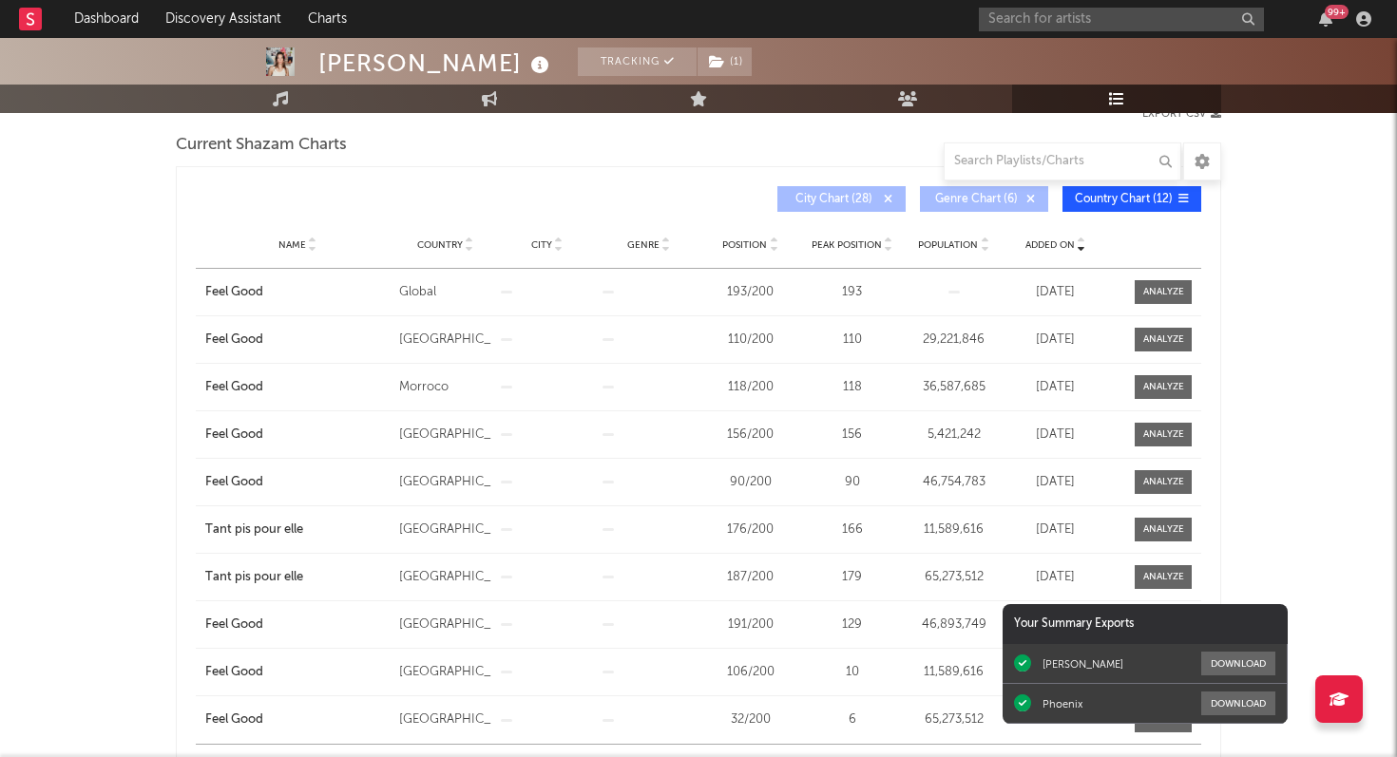
click at [1310, 531] on div "[PERSON_NAME] Tracking ( 1 ) [GEOGRAPHIC_DATA] | Alternative Edit Tracking ( 1 …" at bounding box center [698, 684] width 1397 height 1829
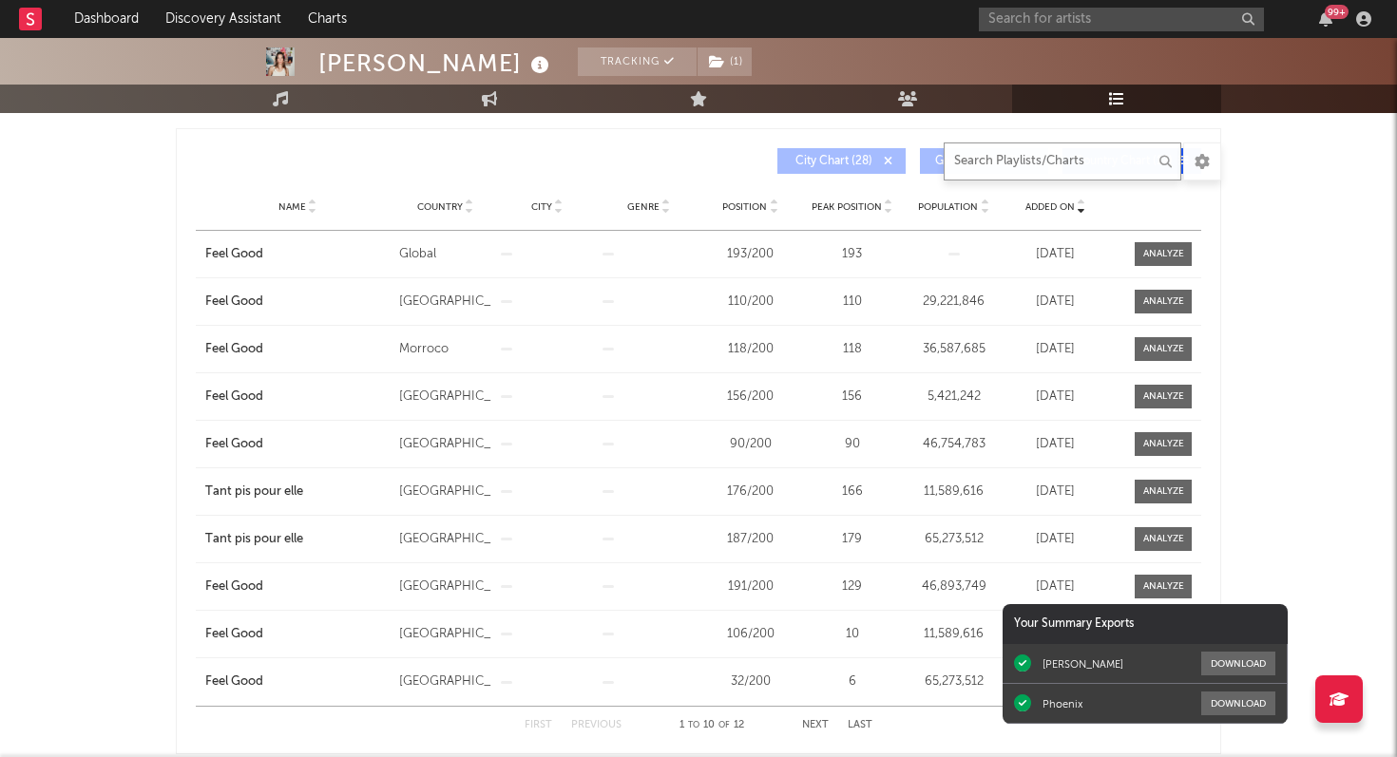
click at [989, 163] on input "text" at bounding box center [1063, 162] width 238 height 38
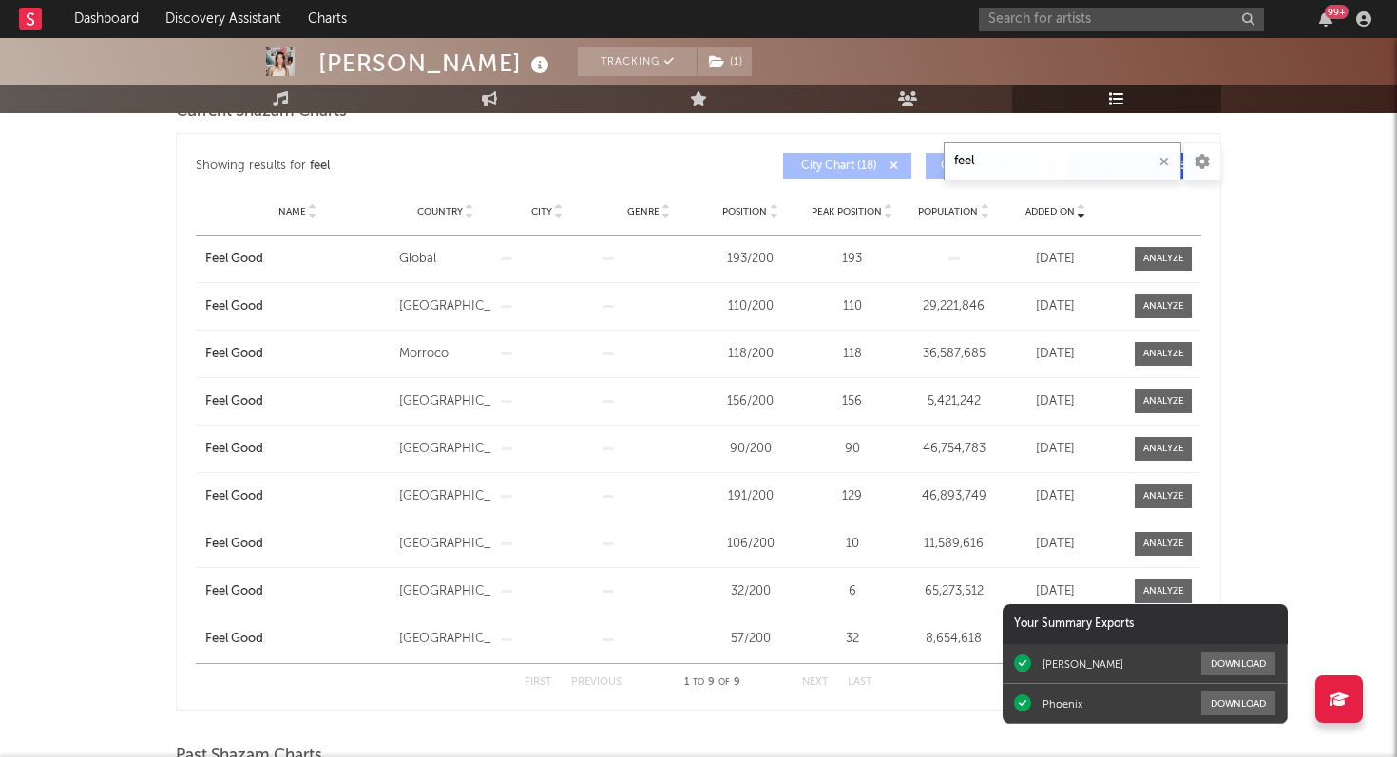
scroll to position [314, 0]
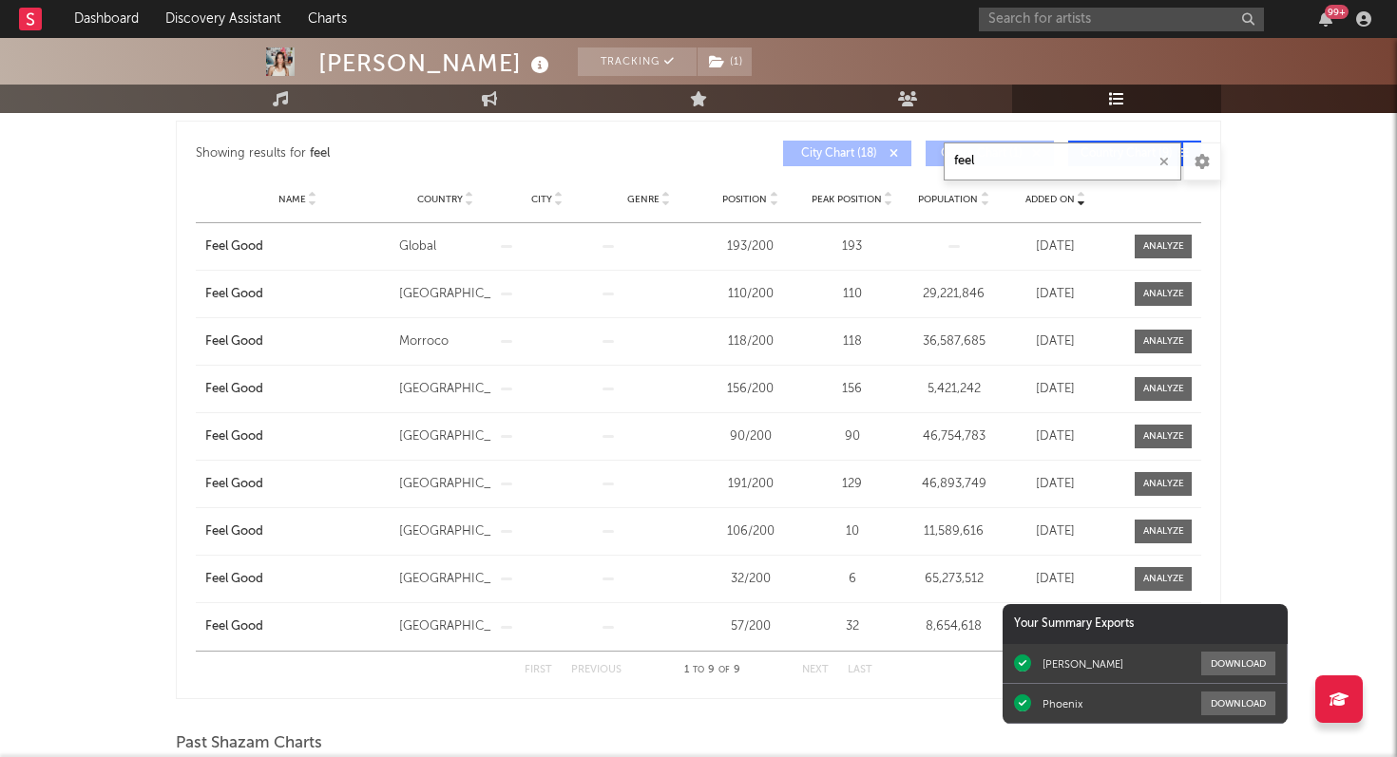
type input "feel"
click at [747, 199] on span "Position" at bounding box center [744, 199] width 45 height 11
click at [946, 200] on span "Population" at bounding box center [948, 199] width 60 height 11
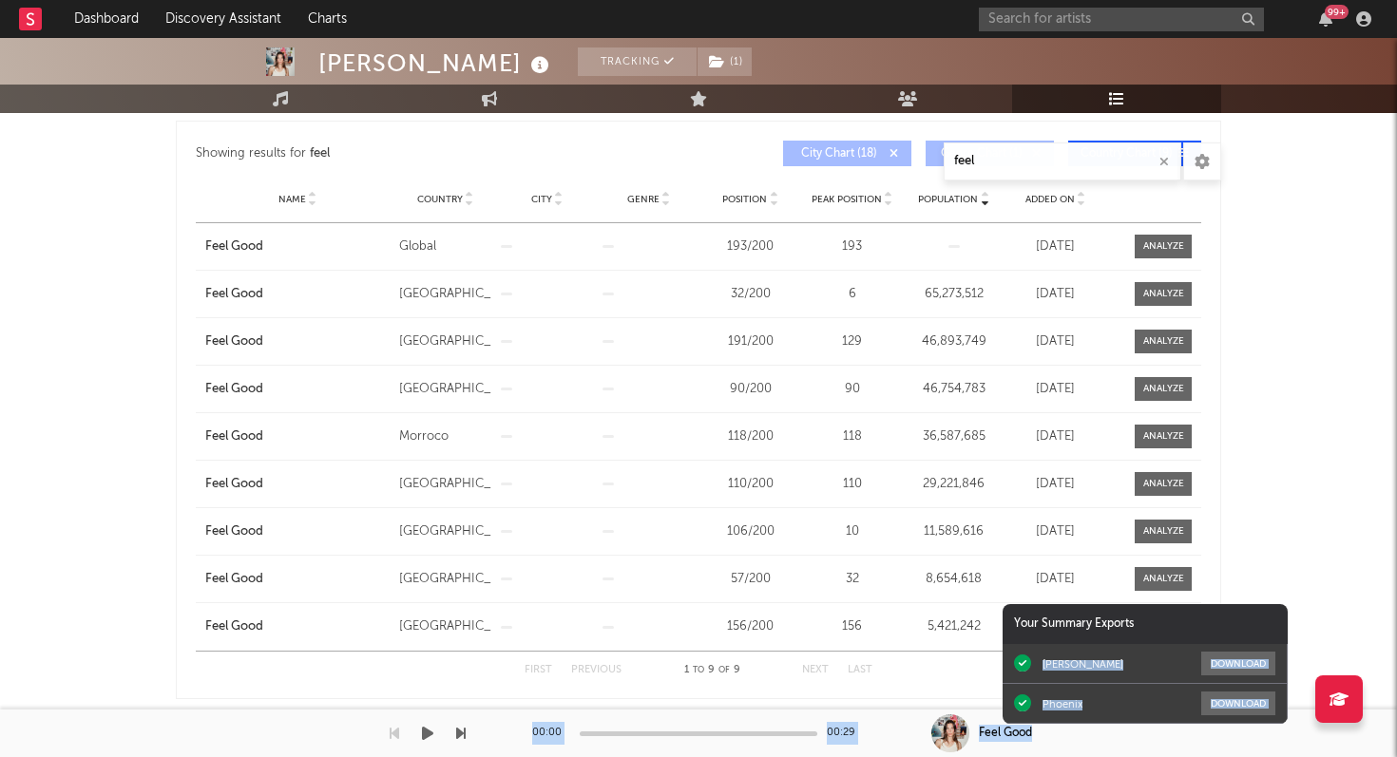
drag, startPoint x: 1191, startPoint y: 620, endPoint x: 1140, endPoint y: 753, distance: 142.6
click at [1138, 757] on div "Dashboard Discovery Assistant Charts 99 + Notifications Settings Mark all as re…" at bounding box center [698, 614] width 1397 height 1781
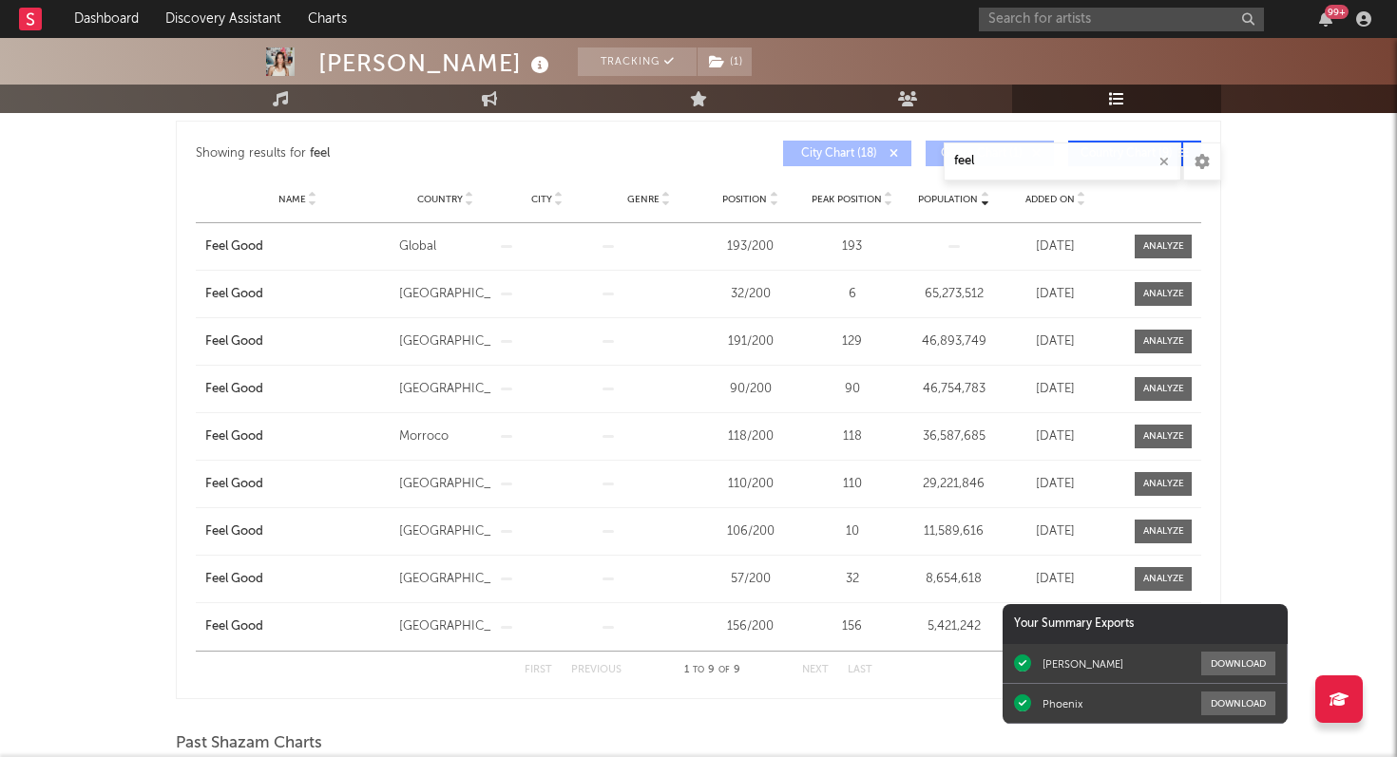
click at [1362, 515] on div "[PERSON_NAME] Tracking ( 1 ) [GEOGRAPHIC_DATA] | Alternative Edit Tracking ( 1 …" at bounding box center [698, 614] width 1397 height 1781
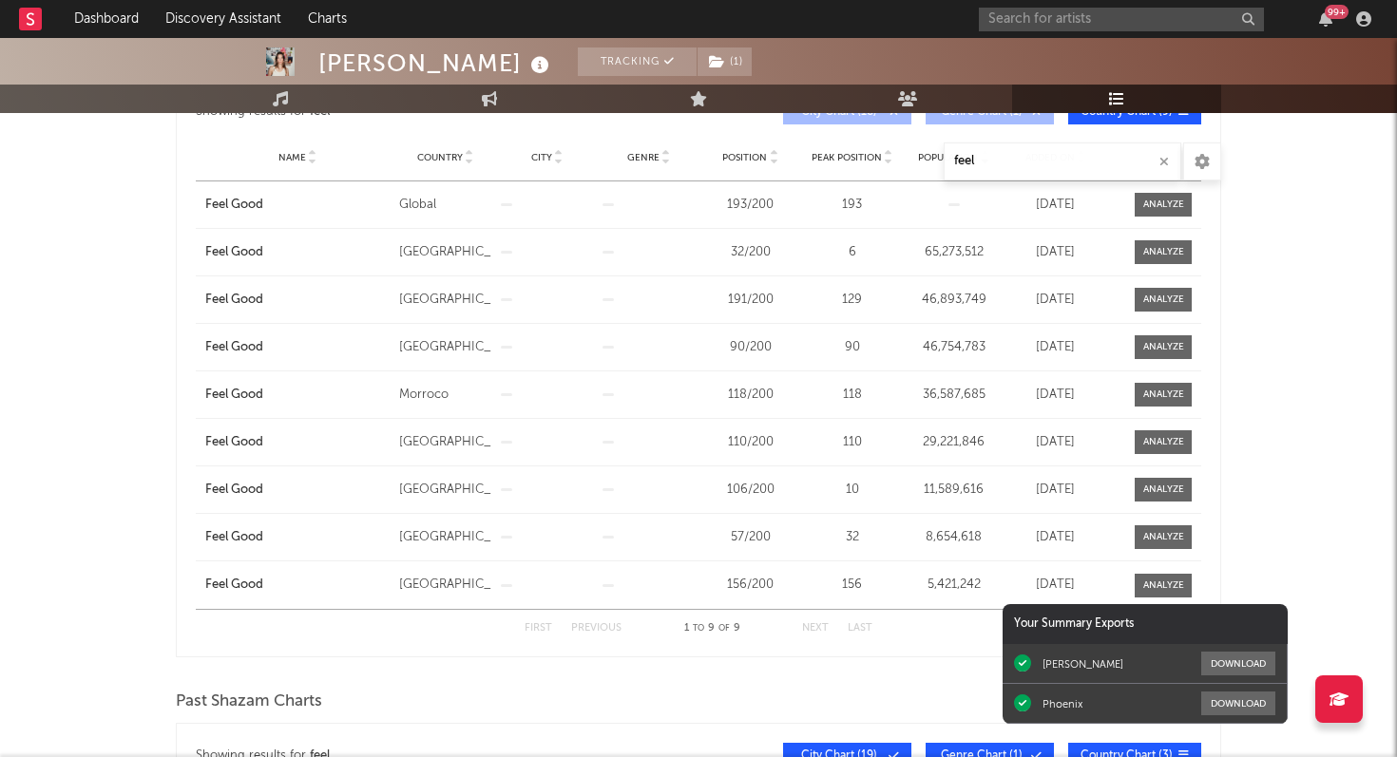
scroll to position [357, 0]
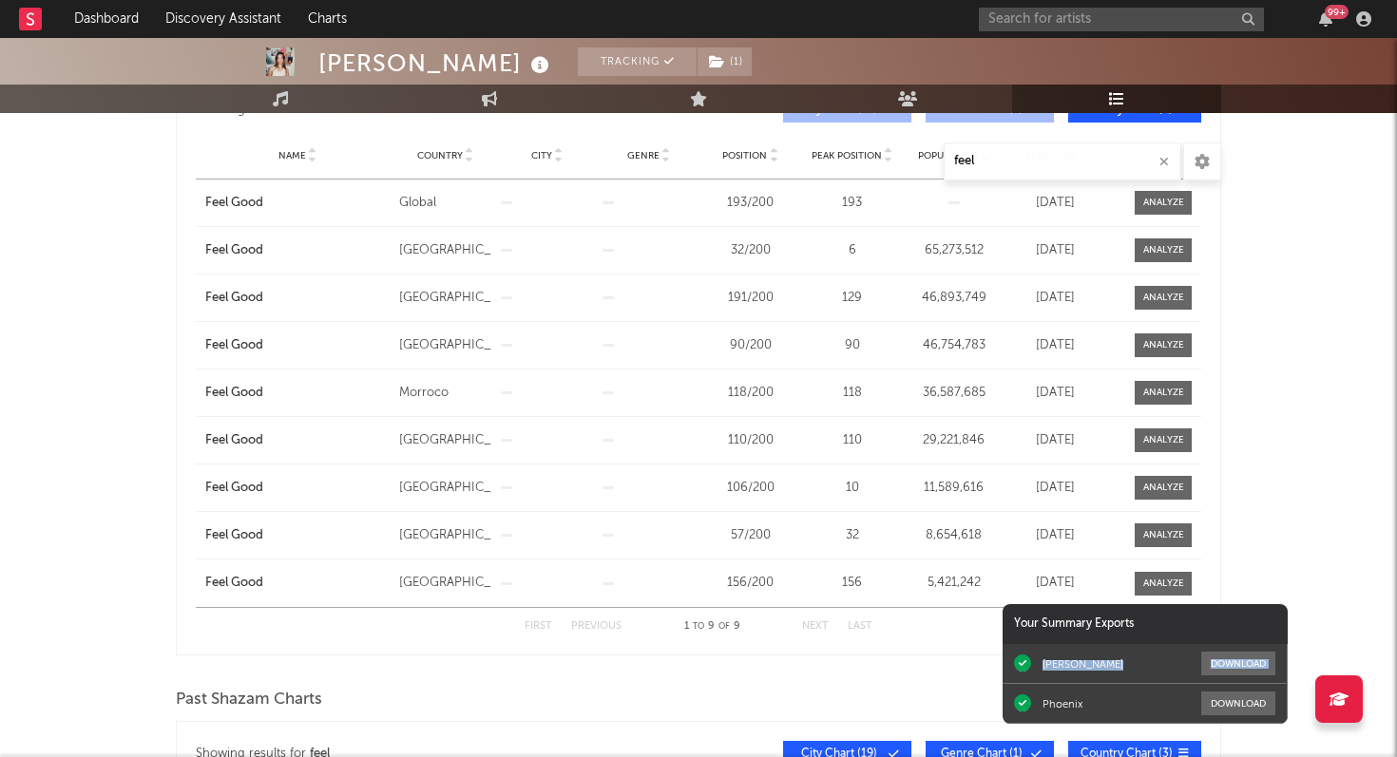
drag, startPoint x: 1182, startPoint y: 625, endPoint x: 1101, endPoint y: 699, distance: 109.0
click at [1101, 699] on div "Your Summary Exports [PERSON_NAME] Download Phoenix Download" at bounding box center [1145, 664] width 285 height 120
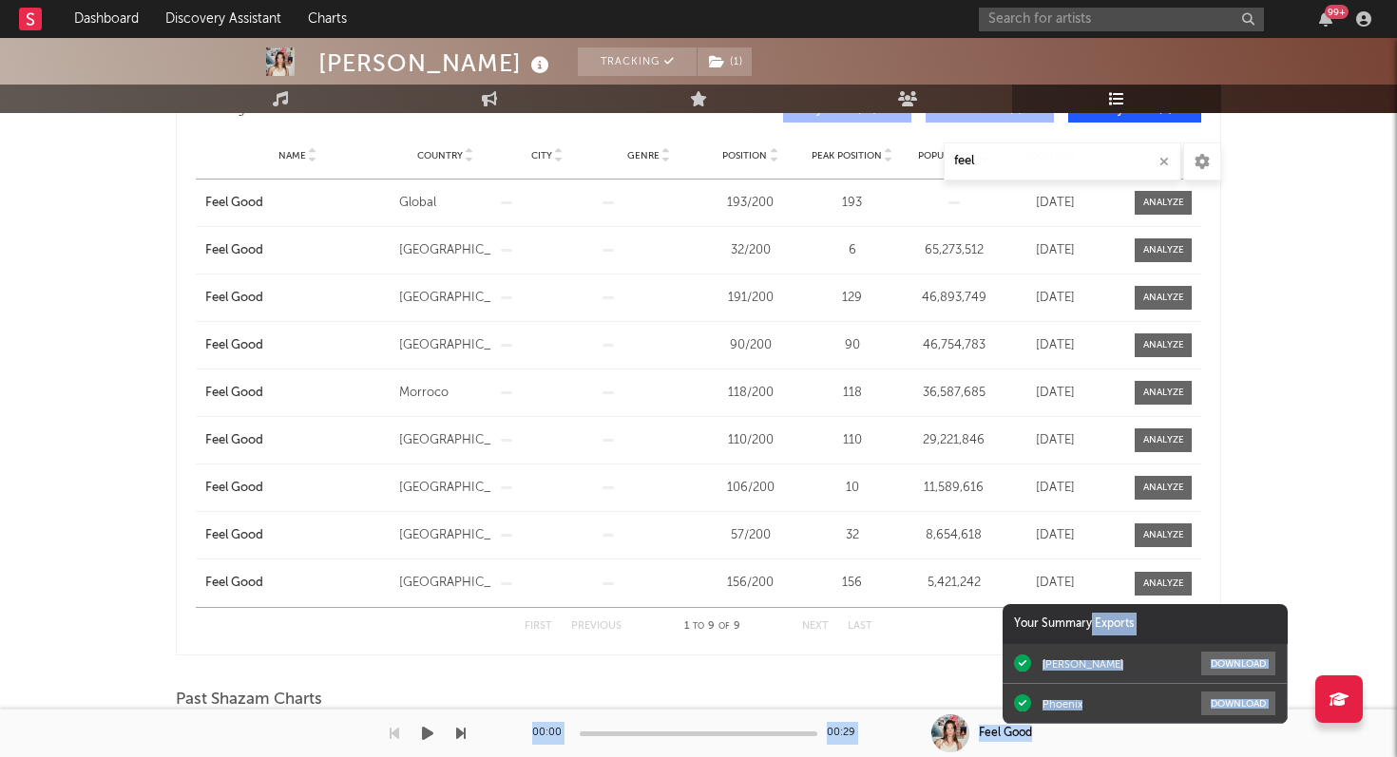
drag, startPoint x: 1093, startPoint y: 624, endPoint x: 1084, endPoint y: 736, distance: 111.5
click at [1084, 737] on div "Dashboard Discovery Assistant Charts 99 + Notifications Settings Mark all as re…" at bounding box center [698, 571] width 1397 height 1781
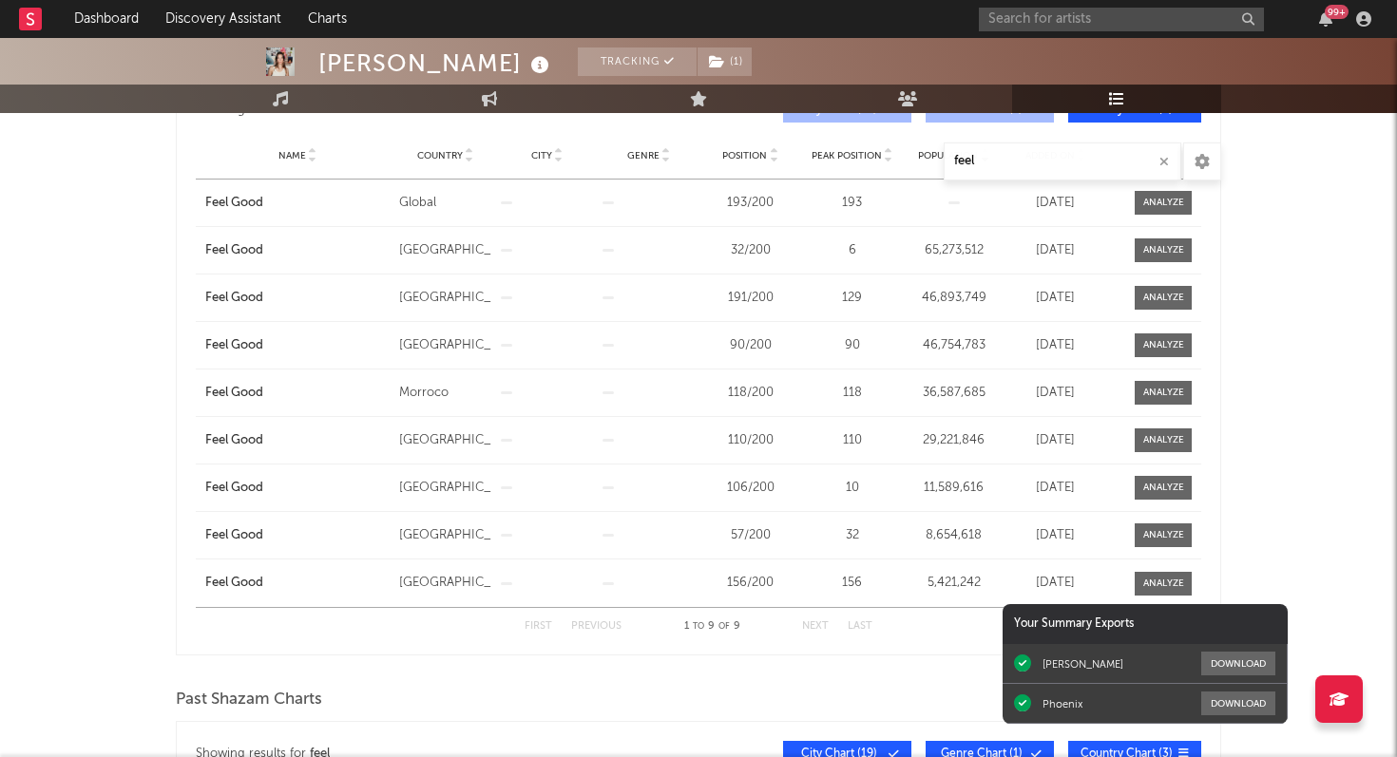
click at [1303, 565] on div "[PERSON_NAME] Tracking ( 1 ) [GEOGRAPHIC_DATA] | Alternative Edit Tracking ( 1 …" at bounding box center [698, 571] width 1397 height 1781
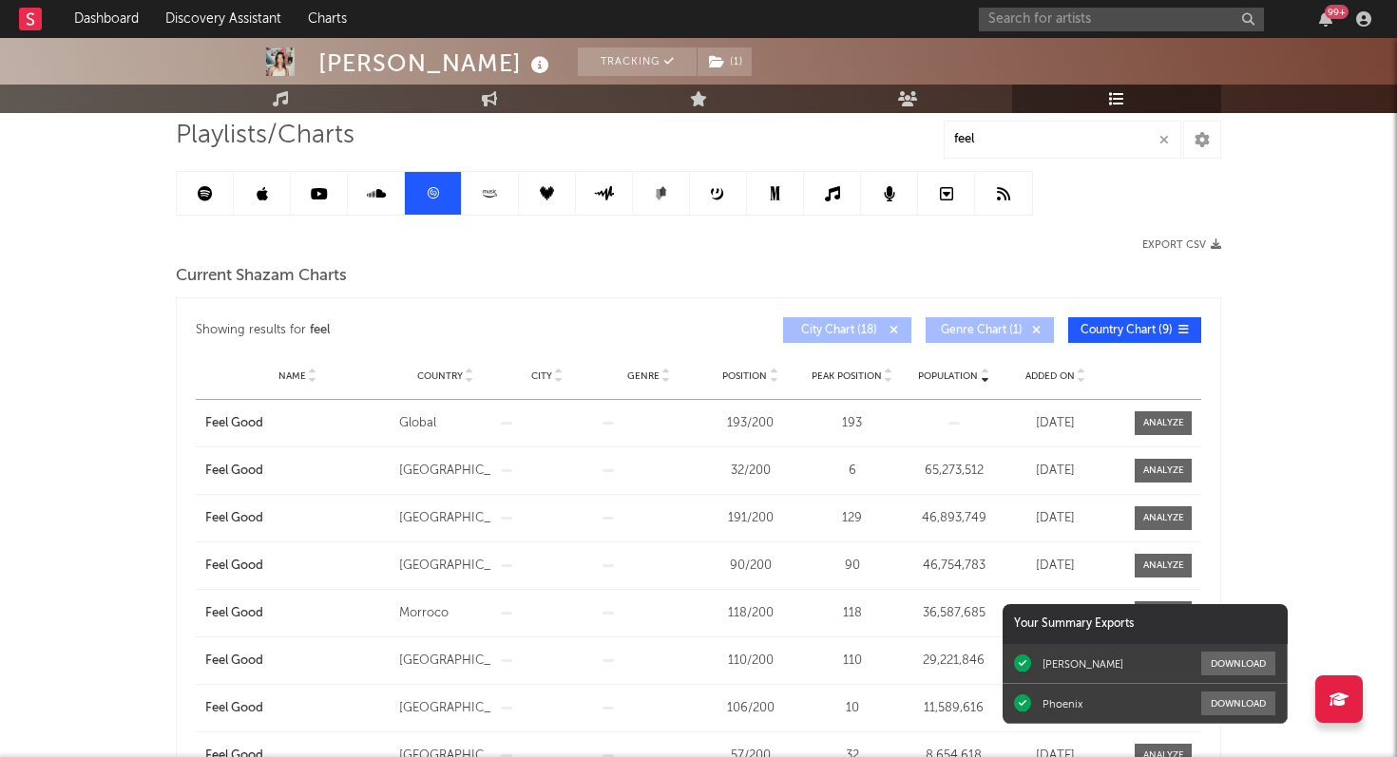
scroll to position [75, 0]
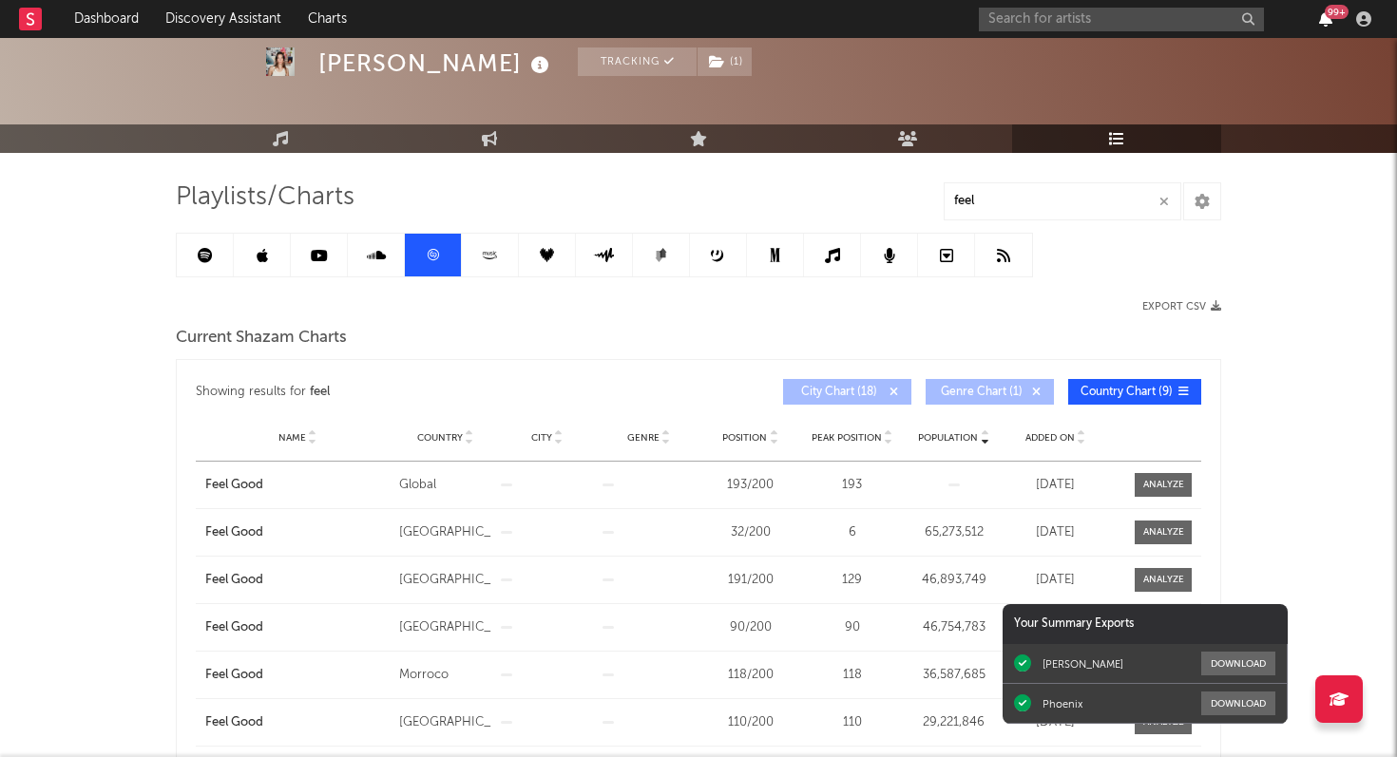
click at [1325, 23] on icon "button" at bounding box center [1325, 18] width 13 height 15
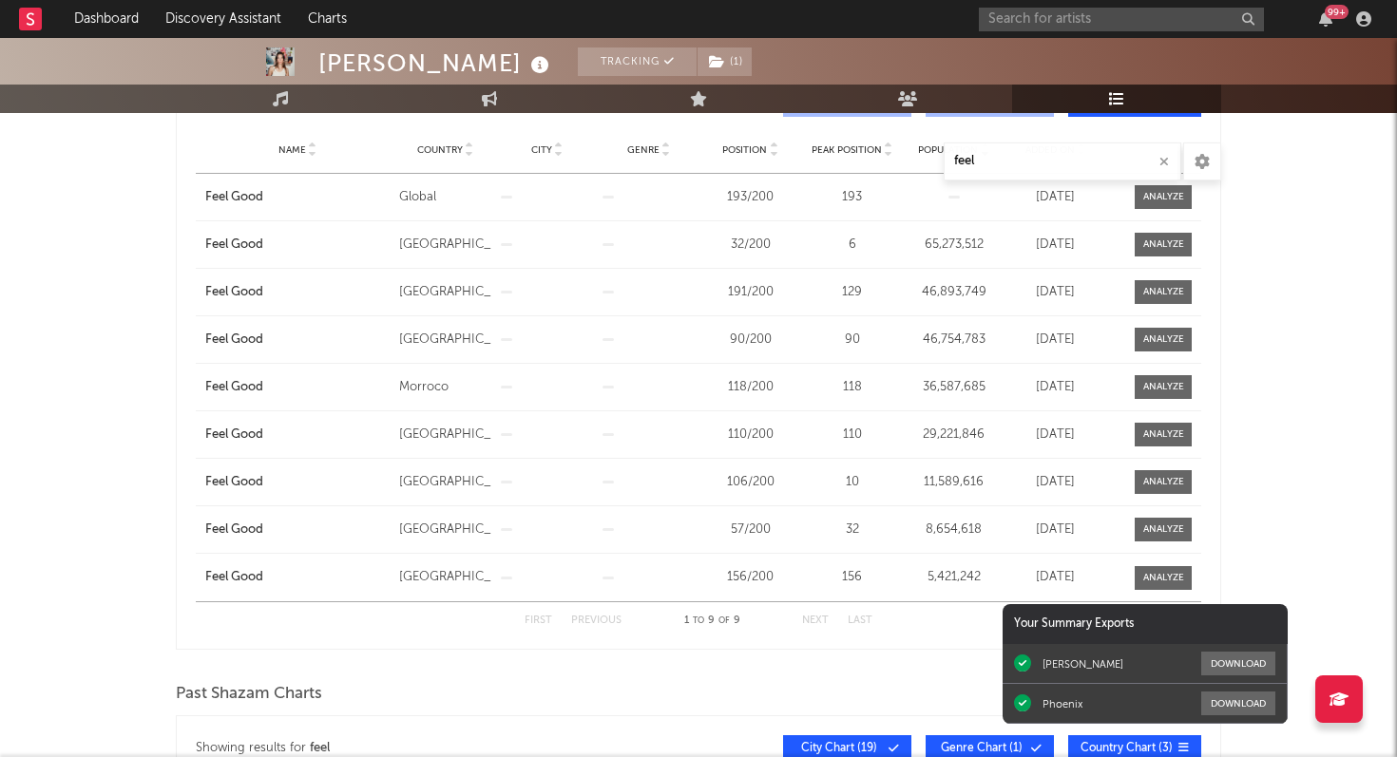
scroll to position [367, 0]
